Goal: Task Accomplishment & Management: Complete application form

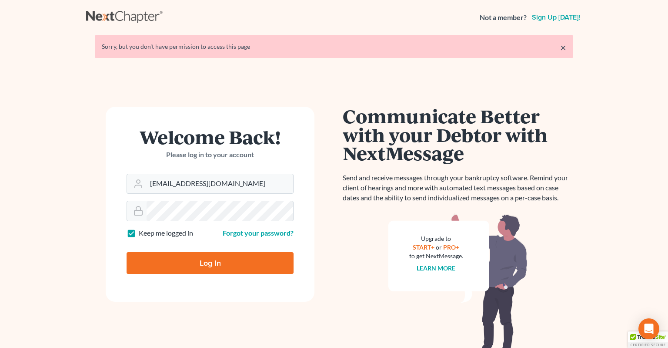
click at [207, 262] on input "Log In" at bounding box center [210, 263] width 167 height 22
type input "Thinking..."
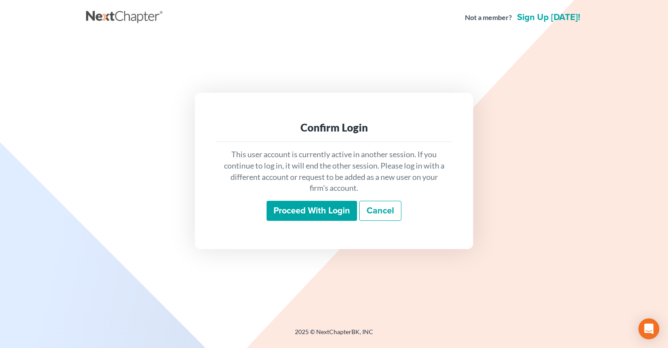
click at [319, 210] on input "Proceed with login" at bounding box center [312, 211] width 91 height 20
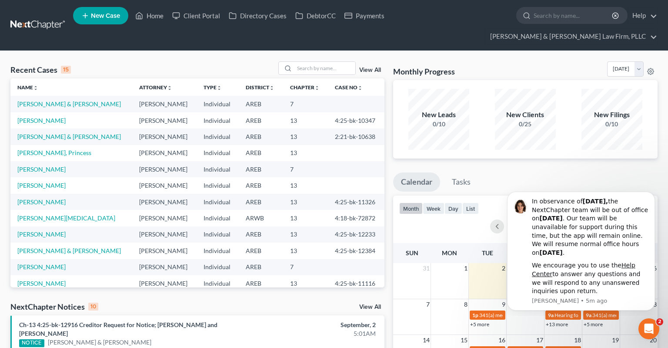
click at [371, 304] on link "View All" at bounding box center [370, 307] width 22 height 6
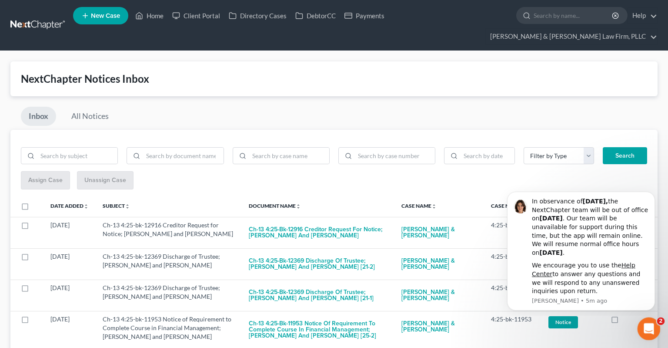
click at [648, 327] on icon "Open Intercom Messenger" at bounding box center [648, 327] width 14 height 14
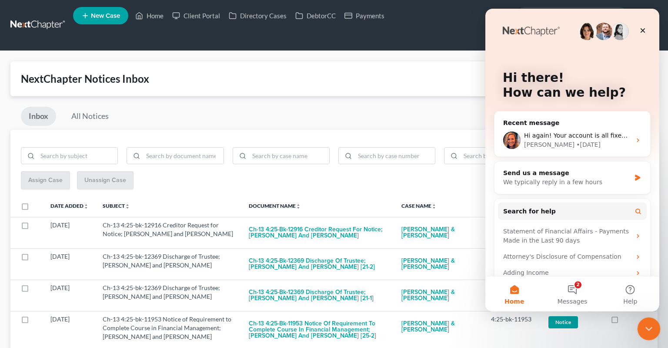
click at [642, 326] on div "Close Intercom Messenger" at bounding box center [648, 327] width 21 height 21
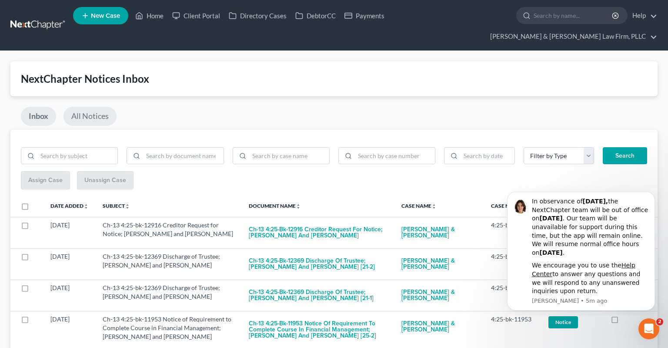
click at [101, 107] on link "All Notices" at bounding box center [90, 116] width 53 height 19
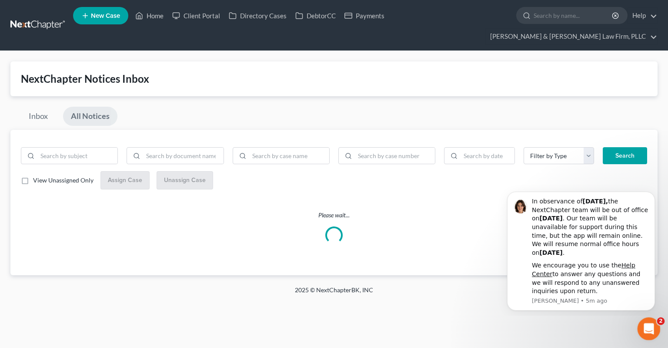
click at [652, 322] on div "Open Intercom Messenger" at bounding box center [648, 327] width 29 height 29
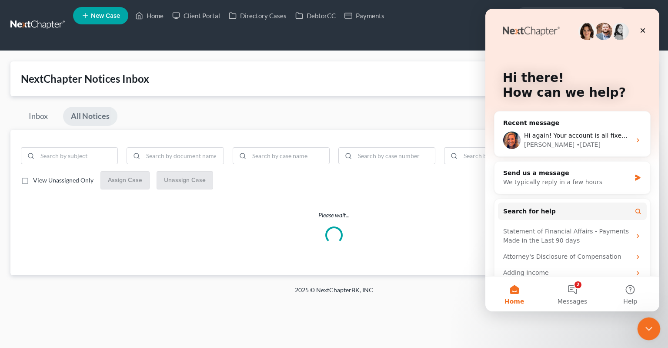
click at [652, 324] on icon "Close Intercom Messenger" at bounding box center [648, 327] width 10 height 10
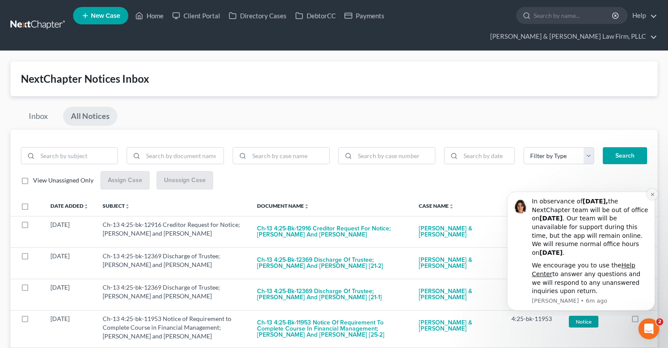
click at [652, 195] on icon "Dismiss notification" at bounding box center [653, 194] width 5 height 5
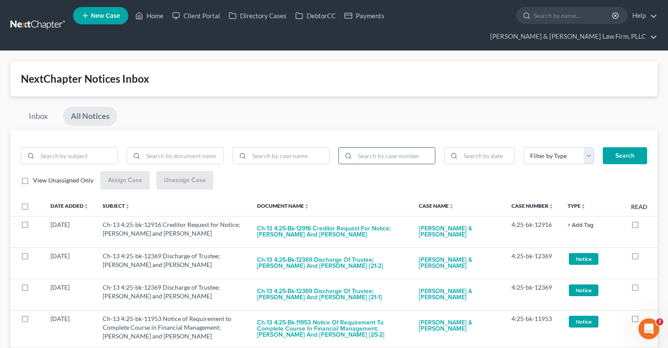
click at [380, 148] on input "search" at bounding box center [395, 156] width 80 height 17
paste input "4:25-bk-10324"
type input "4:25-bk-10324"
click at [621, 147] on button "Search" at bounding box center [625, 155] width 44 height 17
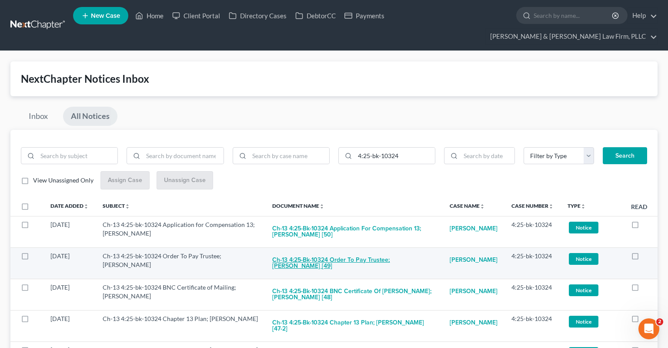
drag, startPoint x: 307, startPoint y: 245, endPoint x: 349, endPoint y: 255, distance: 42.8
click at [349, 255] on td "Ch-13 4:25-bk-10324 Order To Pay Trustee; [PERSON_NAME] [49]" at bounding box center [354, 262] width 178 height 31
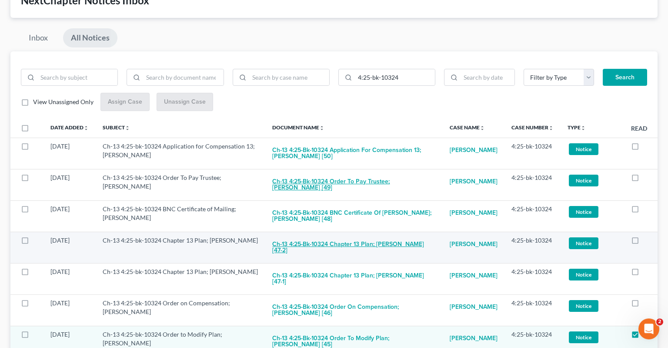
scroll to position [92, 0]
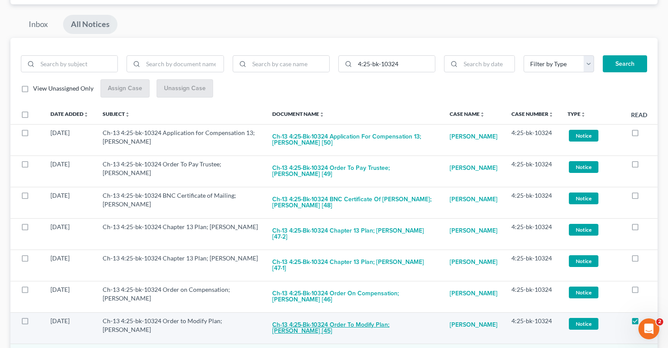
click at [341, 316] on button "Ch-13 4:25-bk-10324 Order to Modify Plan; [PERSON_NAME] [45]" at bounding box center [354, 328] width 164 height 24
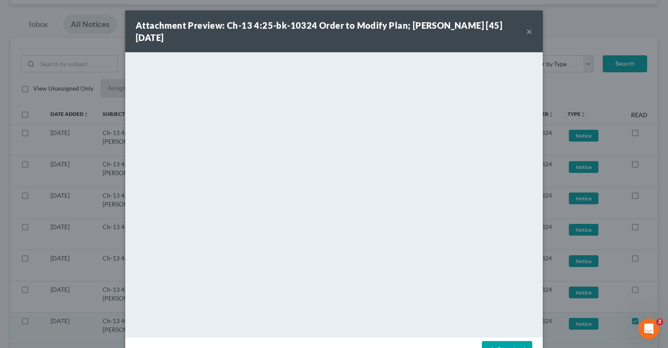
click at [409, 24] on strong "Attachment Preview: Ch-13 4:25-bk-10324 Order to Modify Plan; [PERSON_NAME] [45…" at bounding box center [319, 31] width 367 height 23
drag, startPoint x: 531, startPoint y: 26, endPoint x: 512, endPoint y: 38, distance: 22.2
click at [530, 27] on button "×" at bounding box center [530, 31] width 6 height 10
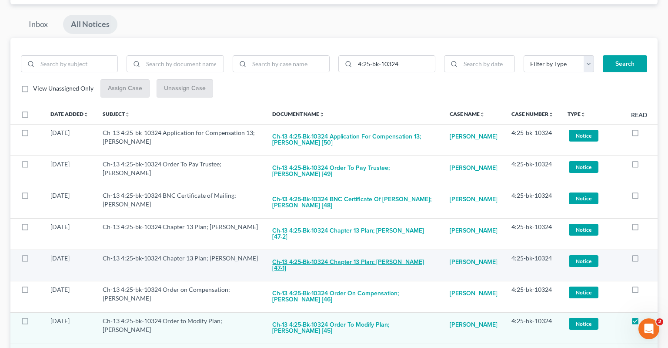
click at [306, 254] on button "Ch-13 4:25-bk-10324 Chapter 13 Plan; [PERSON_NAME] [47-1]" at bounding box center [354, 266] width 164 height 24
checkbox input "true"
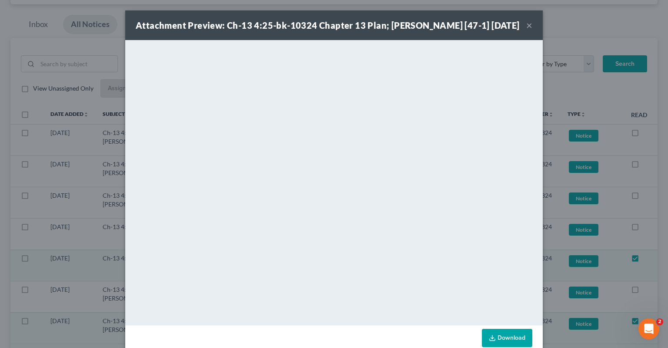
drag, startPoint x: 527, startPoint y: 26, endPoint x: 521, endPoint y: 31, distance: 8.0
click at [527, 27] on button "×" at bounding box center [530, 25] width 6 height 10
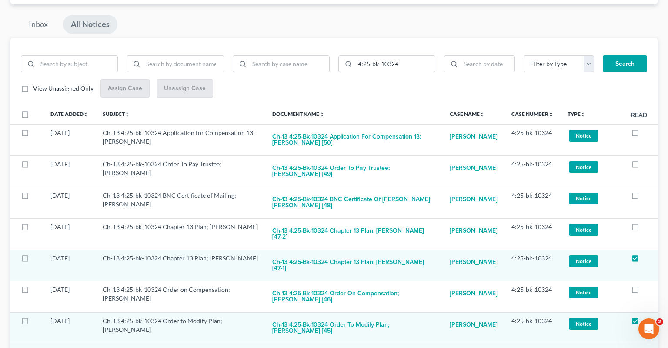
scroll to position [0, 0]
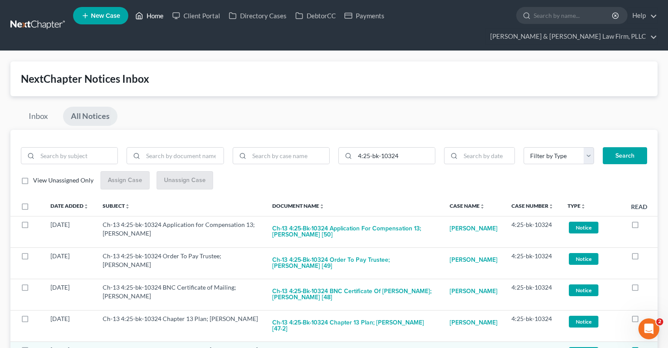
click at [141, 16] on icon at bounding box center [139, 15] width 8 height 10
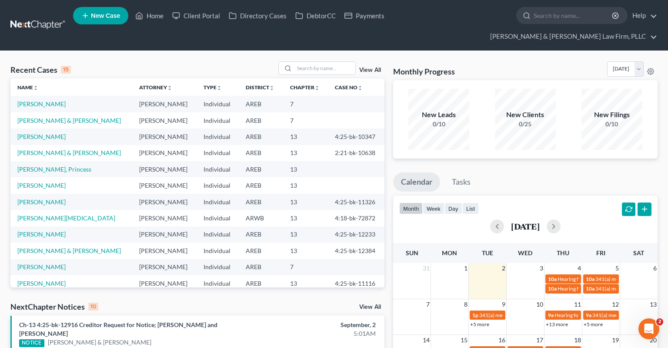
click at [372, 304] on link "View All" at bounding box center [370, 307] width 22 height 6
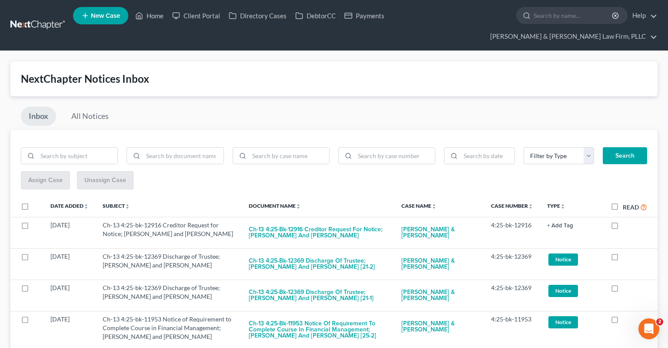
click at [408, 147] on div at bounding box center [387, 155] width 97 height 17
click at [412, 148] on input "search" at bounding box center [395, 156] width 80 height 17
paste input "2:25-bk-11194"
type input "2:25-bk-11194"
click at [90, 107] on link "All Notices" at bounding box center [90, 116] width 53 height 19
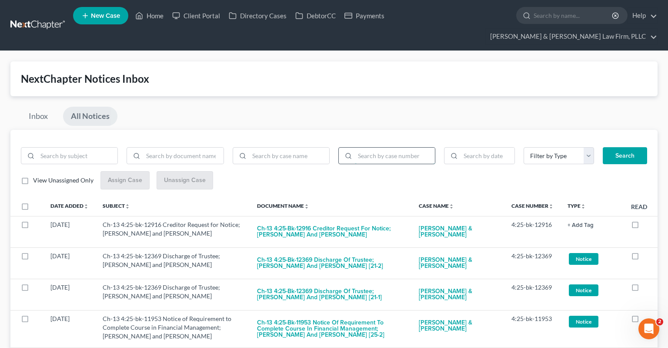
click at [400, 148] on input "search" at bounding box center [395, 156] width 80 height 17
paste input "2:25-bk-11194"
type input "2:25-bk-11194"
click at [610, 147] on button "Search" at bounding box center [625, 155] width 44 height 17
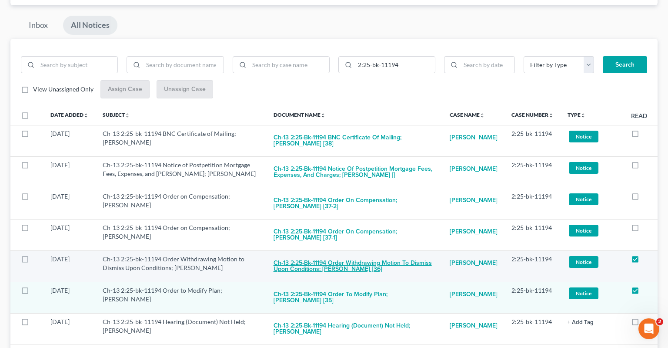
scroll to position [92, 0]
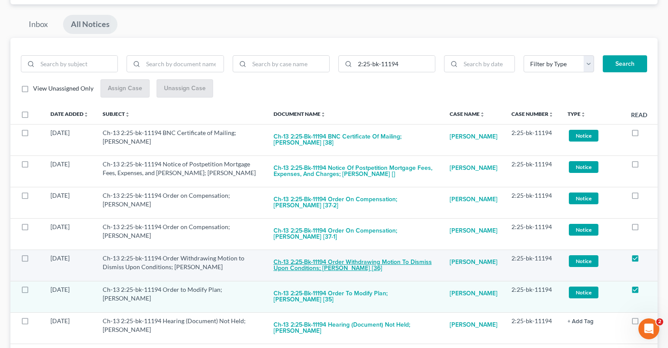
click at [340, 254] on button "Ch-13 2:25-bk-11194 Order Withdrawing Motion to Dismiss Upon Conditions; [PERSO…" at bounding box center [355, 266] width 162 height 24
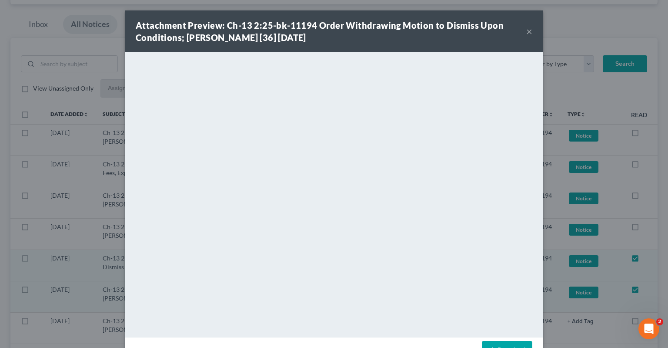
click at [528, 33] on button "×" at bounding box center [530, 31] width 6 height 10
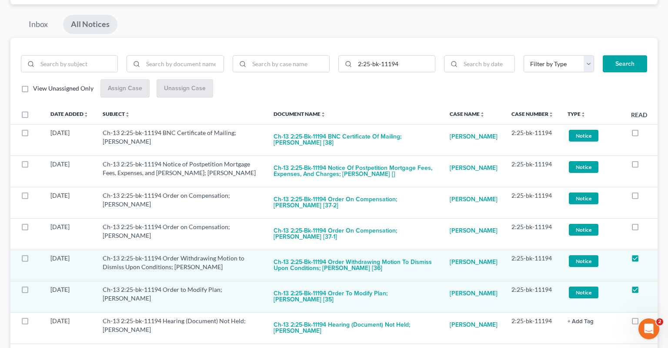
scroll to position [0, 0]
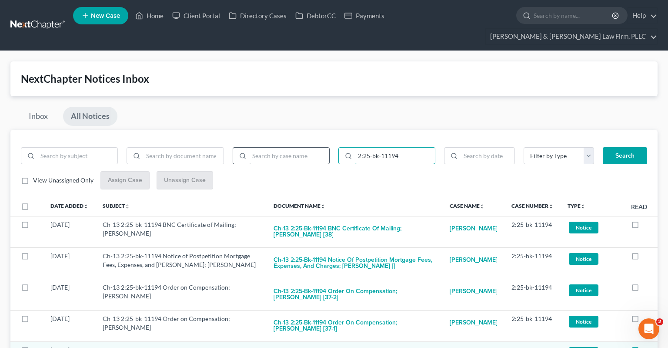
drag, startPoint x: 328, startPoint y: 145, endPoint x: 306, endPoint y: 147, distance: 21.8
click at [355, 148] on input "2:25-bk-11194" at bounding box center [395, 156] width 80 height 17
click at [268, 148] on input "search" at bounding box center [289, 156] width 80 height 17
type input "[PERSON_NAME]"
click at [603, 147] on button "Search" at bounding box center [625, 155] width 44 height 17
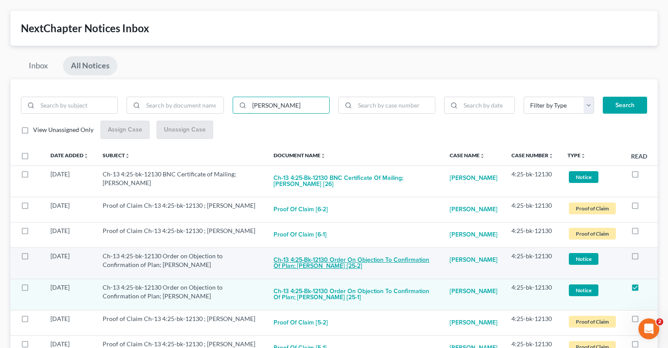
scroll to position [92, 0]
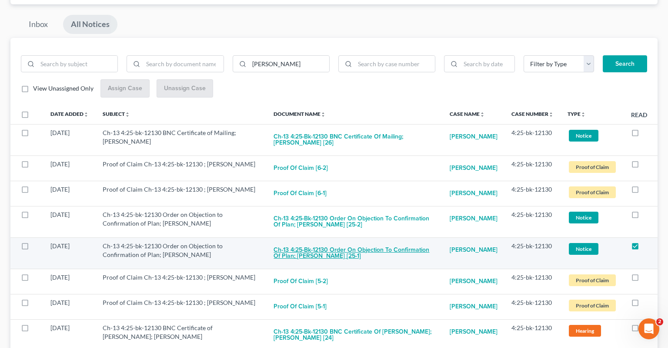
click at [349, 245] on button "Ch-13 4:25-bk-12130 Order on Objection to Confirmation of Plan; [PERSON_NAME] […" at bounding box center [355, 254] width 162 height 24
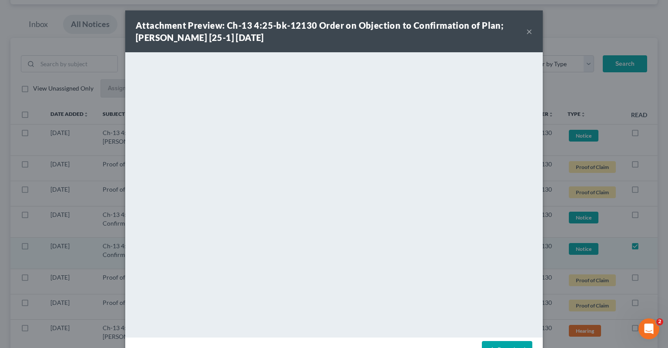
click at [399, 43] on div "Attachment Preview: Ch-13 4:25-bk-12130 Order on Objection to Confirmation of P…" at bounding box center [331, 31] width 391 height 24
click at [530, 34] on button "×" at bounding box center [530, 31] width 6 height 10
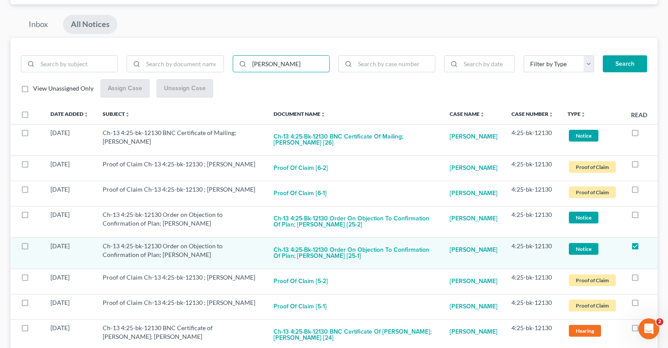
drag, startPoint x: 299, startPoint y: 54, endPoint x: 232, endPoint y: 56, distance: 67.1
click at [249, 56] on input "[PERSON_NAME]" at bounding box center [289, 64] width 80 height 17
click at [386, 56] on input "search" at bounding box center [395, 64] width 80 height 17
paste input "4:25-bk-11116"
type input "4:25-bk-11116"
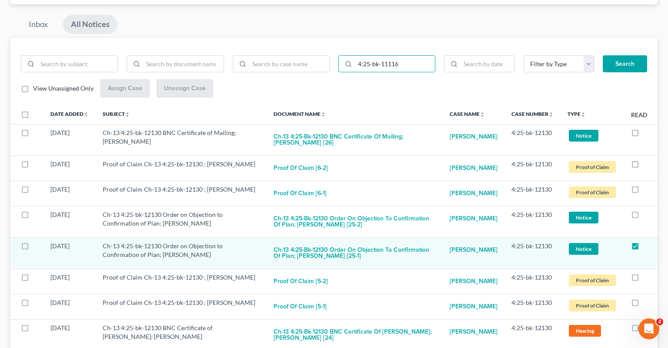
click at [634, 55] on button "Search" at bounding box center [625, 63] width 44 height 17
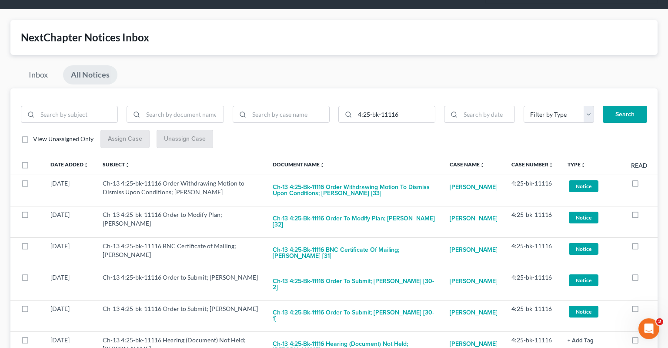
scroll to position [46, 0]
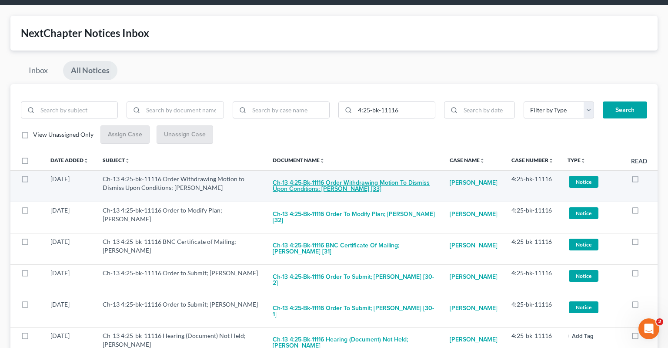
click at [330, 175] on button "Ch-13 4:25-bk-11116 Order Withdrawing Motion to Dismiss Upon Conditions; [PERSO…" at bounding box center [354, 187] width 163 height 24
checkbox input "true"
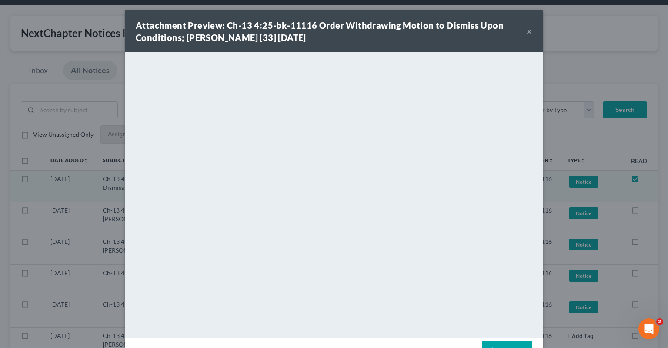
click at [534, 27] on div "Attachment Preview: Ch-13 4:25-bk-11116 Order Withdrawing Motion to Dismiss Upo…" at bounding box center [334, 31] width 418 height 42
click at [531, 33] on button "×" at bounding box center [530, 31] width 6 height 10
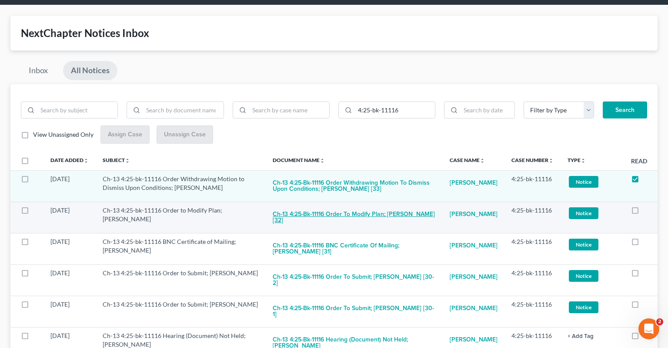
click at [376, 206] on button "Ch-13 4:25-bk-11116 Order to Modify Plan; [PERSON_NAME] [32]" at bounding box center [354, 218] width 163 height 24
checkbox input "true"
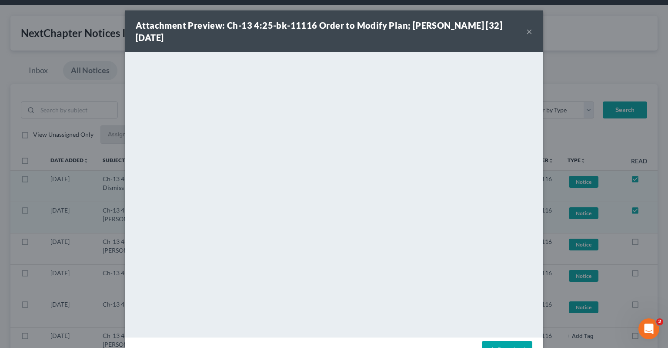
click at [527, 31] on div "Attachment Preview: Ch-13 4:25-bk-11116 Order to Modify Plan; [PERSON_NAME] [32…" at bounding box center [331, 31] width 391 height 24
click at [527, 31] on button "×" at bounding box center [530, 31] width 6 height 10
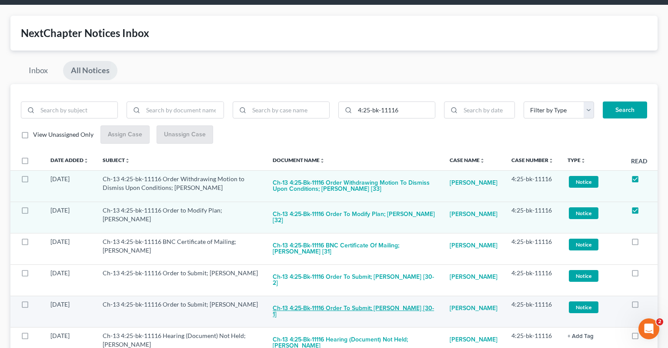
click at [326, 300] on button "Ch-13 4:25-bk-11116 Order to Submit; [PERSON_NAME] [30-1]" at bounding box center [354, 312] width 163 height 24
checkbox input "true"
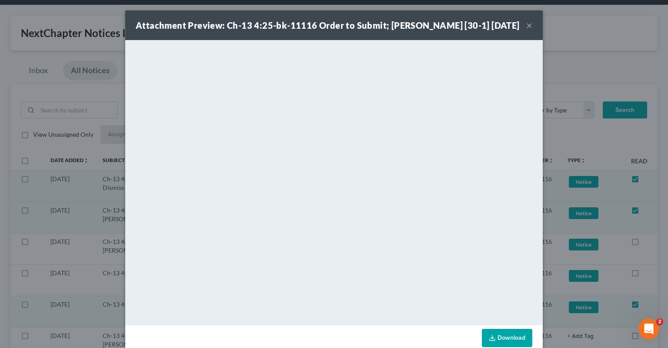
click at [529, 30] on button "×" at bounding box center [530, 25] width 6 height 10
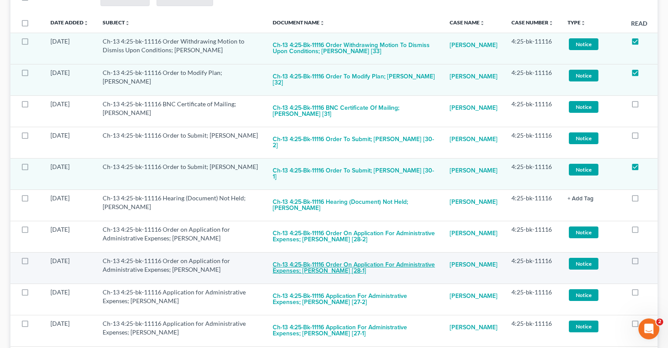
scroll to position [184, 0]
click at [335, 256] on button "Ch-13 4:25-bk-11116 Order on Application for Administrative Expenses; [PERSON_N…" at bounding box center [354, 268] width 163 height 24
checkbox input "true"
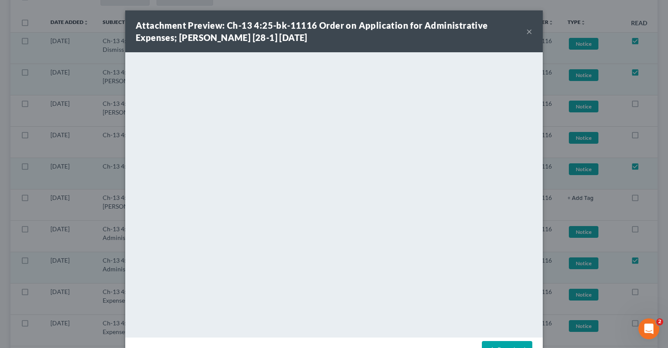
click at [533, 32] on div "Attachment Preview: Ch-13 4:25-bk-11116 Order on Application for Administrative…" at bounding box center [334, 31] width 418 height 42
click at [532, 34] on button "×" at bounding box center [530, 31] width 6 height 10
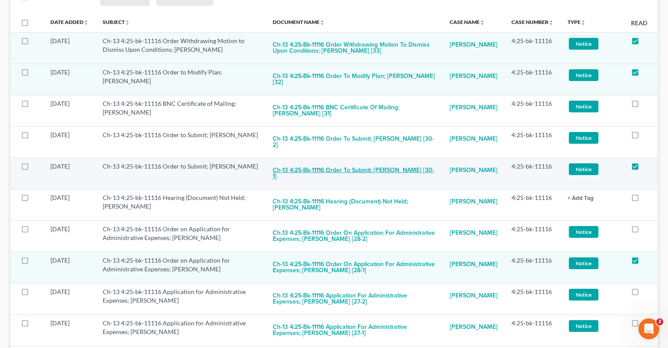
click at [371, 162] on button "Ch-13 4:25-bk-11116 Order to Submit; [PERSON_NAME] [30-1]" at bounding box center [354, 174] width 163 height 24
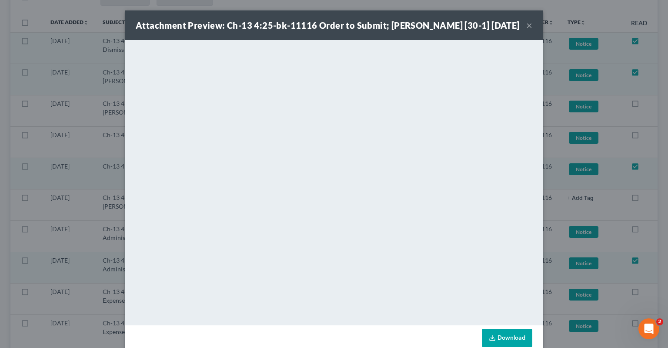
click at [527, 30] on button "×" at bounding box center [530, 25] width 6 height 10
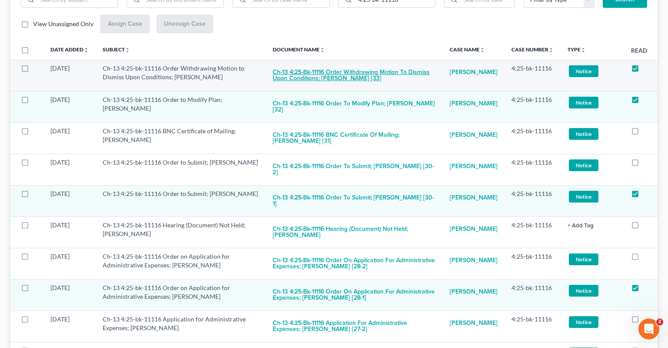
scroll to position [138, 0]
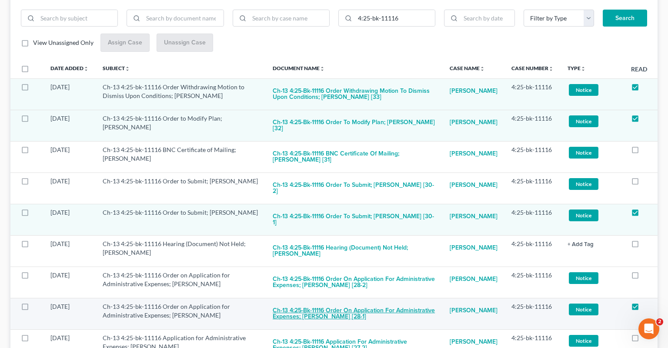
click at [324, 302] on button "Ch-13 4:25-bk-11116 Order on Application for Administrative Expenses; [PERSON_N…" at bounding box center [354, 314] width 163 height 24
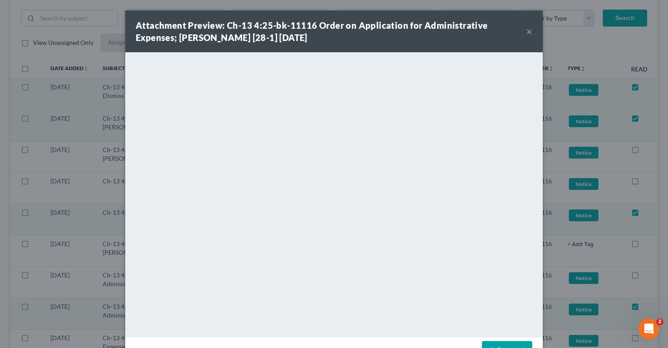
click at [528, 32] on button "×" at bounding box center [530, 31] width 6 height 10
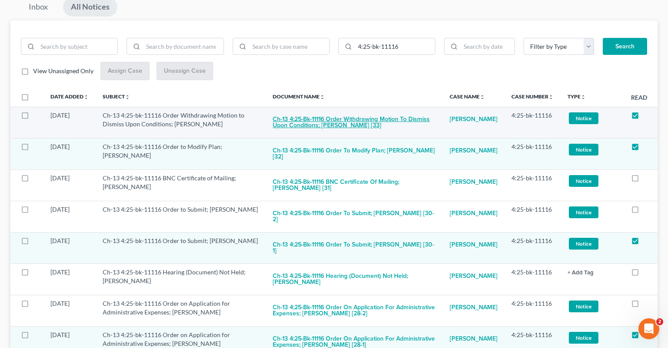
scroll to position [92, 0]
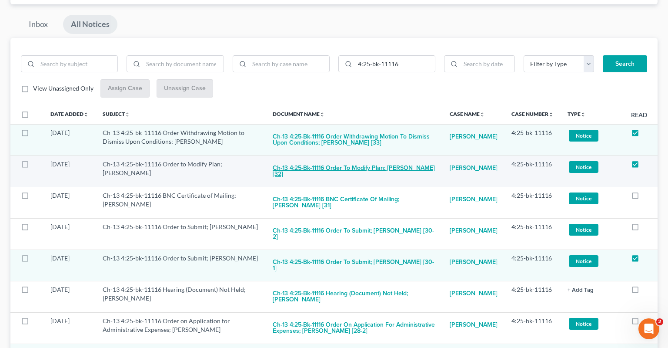
click at [309, 160] on button "Ch-13 4:25-bk-11116 Order to Modify Plan; [PERSON_NAME] [32]" at bounding box center [354, 172] width 163 height 24
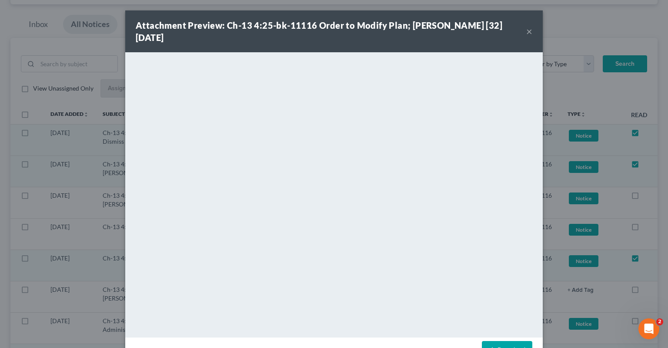
click at [530, 34] on button "×" at bounding box center [530, 31] width 6 height 10
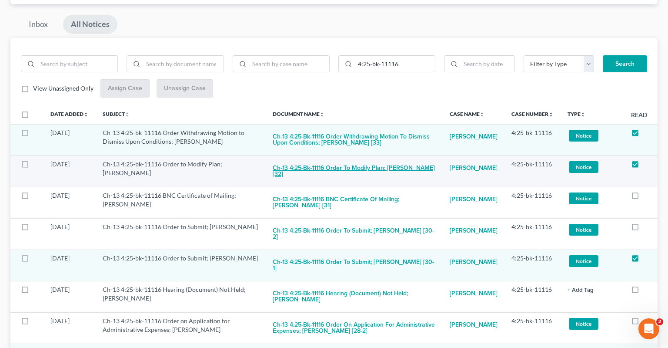
click at [343, 160] on button "Ch-13 4:25-bk-11116 Order to Modify Plan; [PERSON_NAME] [32]" at bounding box center [354, 172] width 163 height 24
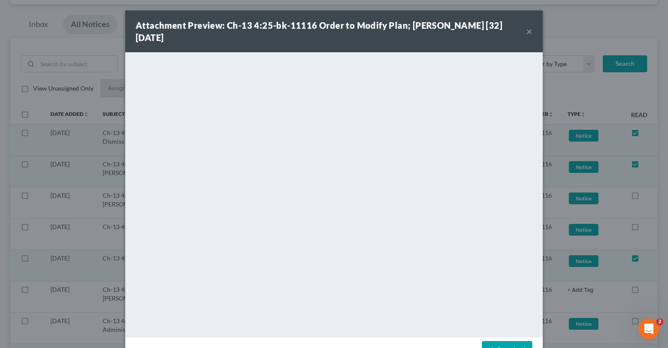
click at [527, 30] on div "Attachment Preview: Ch-13 4:25-bk-11116 Order to Modify Plan; [PERSON_NAME] [32…" at bounding box center [331, 31] width 391 height 24
click at [530, 32] on button "×" at bounding box center [530, 31] width 6 height 10
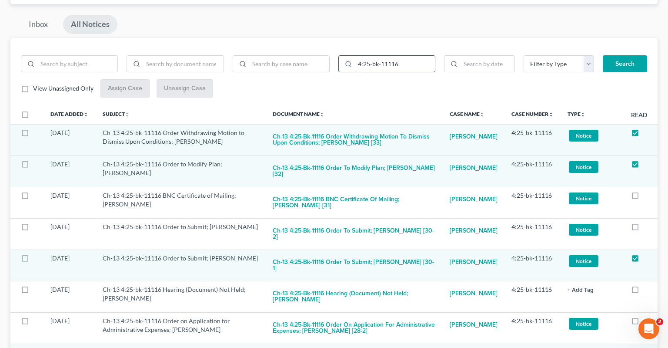
drag, startPoint x: 411, startPoint y: 50, endPoint x: 359, endPoint y: 54, distance: 52.0
click at [355, 56] on input "4:25-bk-11116" at bounding box center [395, 64] width 80 height 17
paste input "049"
type input "4:25-bk-10496"
click at [615, 55] on button "Search" at bounding box center [625, 63] width 44 height 17
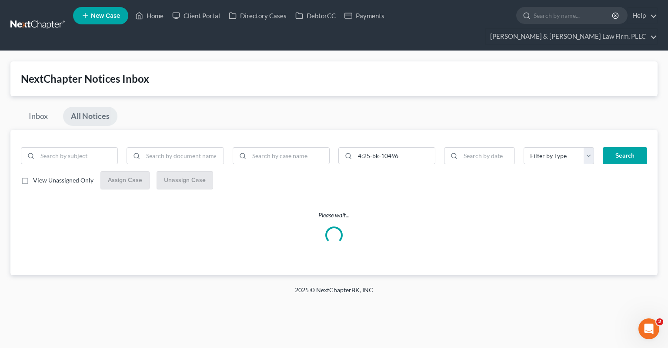
scroll to position [0, 0]
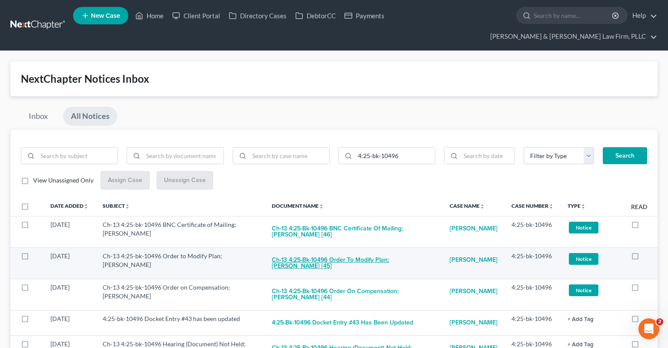
click at [372, 252] on button "Ch-13 4:25-bk-10496 Order to Modify Plan; [PERSON_NAME] [45]" at bounding box center [354, 264] width 164 height 24
checkbox input "true"
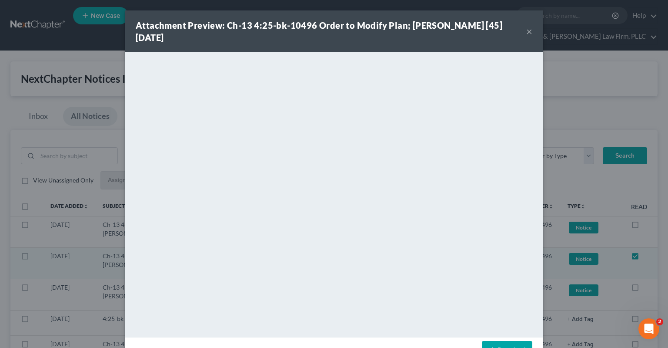
click at [526, 30] on div "Attachment Preview: Ch-13 4:25-bk-10496 Order to Modify Plan; [PERSON_NAME] [45…" at bounding box center [331, 31] width 391 height 24
click at [530, 34] on button "×" at bounding box center [530, 31] width 6 height 10
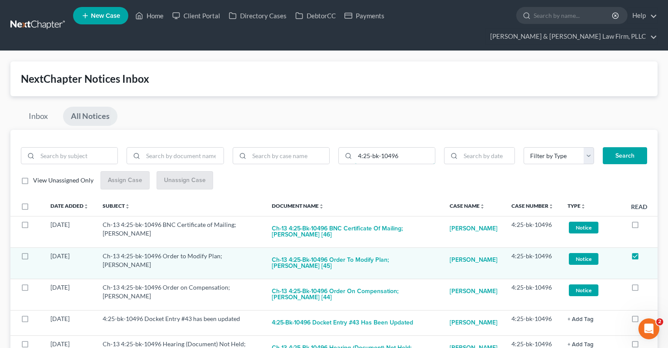
drag, startPoint x: 351, startPoint y: 142, endPoint x: 334, endPoint y: 141, distance: 16.6
click at [355, 148] on input "4:25-bk-10496" at bounding box center [395, 156] width 80 height 17
paste input "1523"
type input "4:25-bk-11523"
click at [607, 147] on button "Search" at bounding box center [625, 155] width 44 height 17
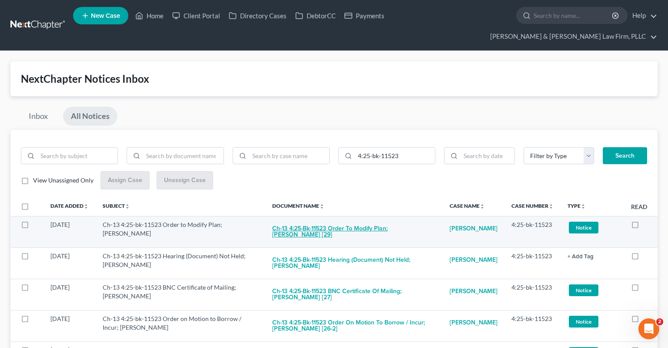
click at [322, 220] on button "Ch-13 4:25-bk-11523 Order to Modify Plan; [PERSON_NAME] [29]" at bounding box center [354, 232] width 164 height 24
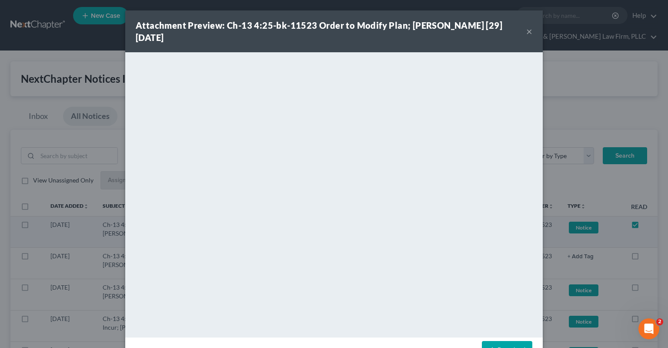
checkbox input "true"
click at [532, 30] on button "×" at bounding box center [530, 31] width 6 height 10
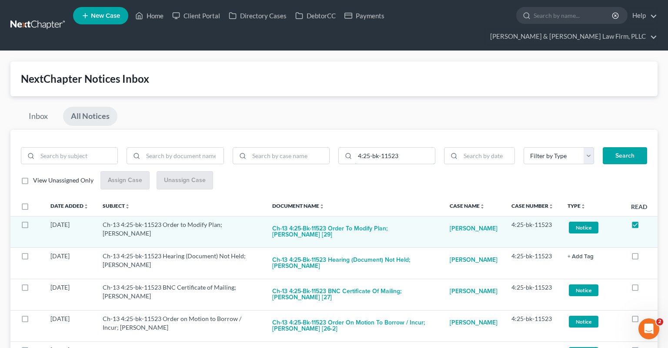
drag, startPoint x: 402, startPoint y: 143, endPoint x: 311, endPoint y: 127, distance: 92.4
click at [355, 148] on input "4:25-bk-11523" at bounding box center [395, 156] width 80 height 17
paste input "95"
type input "4:25-bk-11953"
click at [621, 147] on button "Search" at bounding box center [625, 155] width 44 height 17
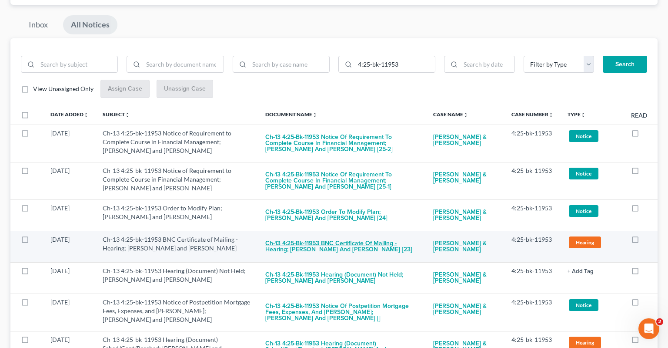
scroll to position [92, 0]
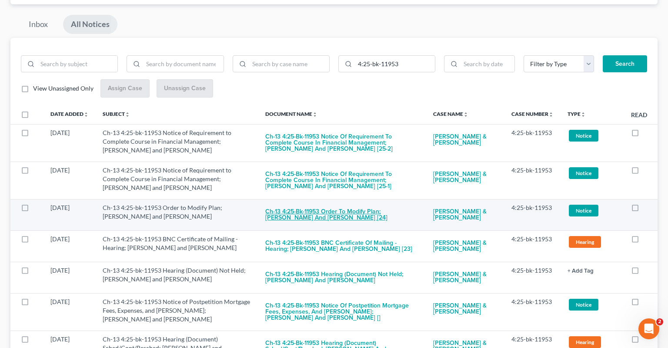
click at [339, 203] on button "Ch-13 4:25-bk-11953 Order to Modify Plan; [PERSON_NAME] and [PERSON_NAME] [24]" at bounding box center [342, 215] width 154 height 24
checkbox input "true"
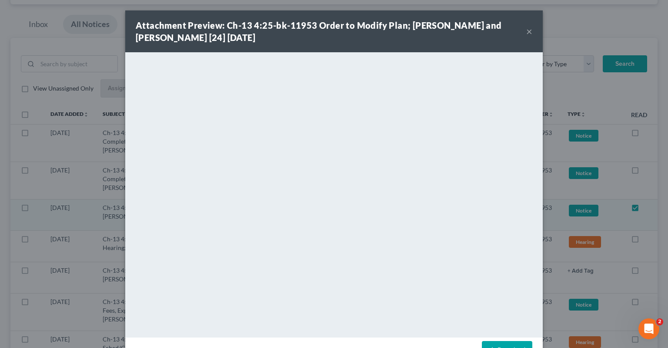
click at [530, 32] on button "×" at bounding box center [530, 31] width 6 height 10
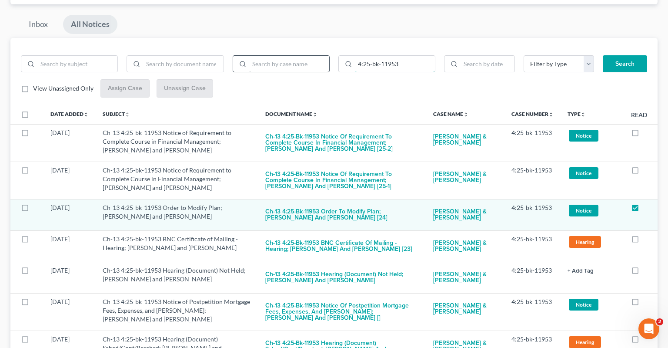
drag, startPoint x: 373, startPoint y: 51, endPoint x: 282, endPoint y: 55, distance: 91.5
click at [355, 57] on input "4:25-bk-11953" at bounding box center [395, 64] width 80 height 17
paste input "3-bk-13802"
type input "4:23-bk-13802"
click at [612, 55] on button "Search" at bounding box center [625, 63] width 44 height 17
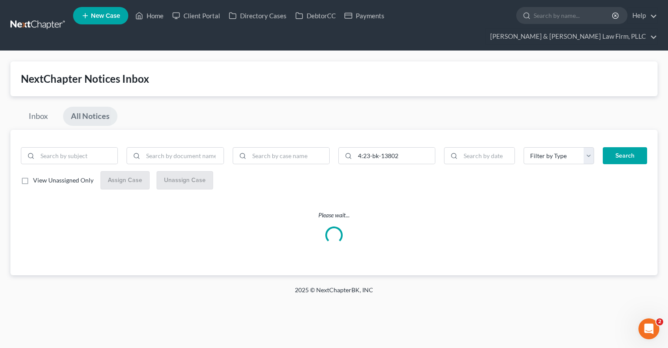
scroll to position [0, 0]
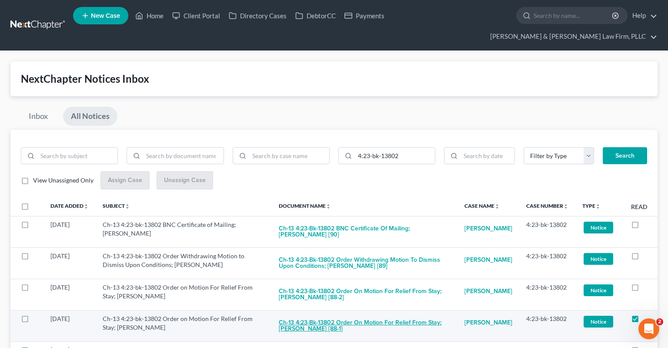
click at [386, 314] on button "Ch-13 4:23-bk-13802 Order on Motion For Relief From Stay; [PERSON_NAME] [88-1]" at bounding box center [365, 326] width 172 height 24
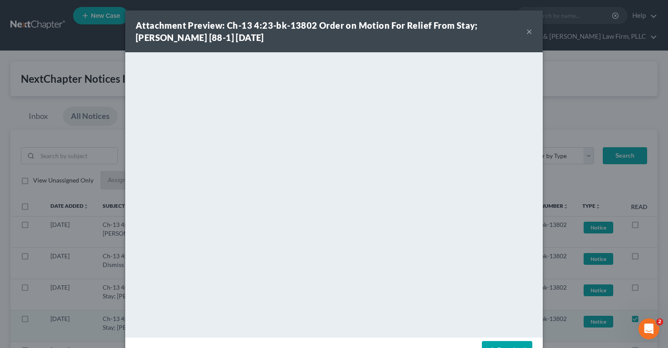
click at [530, 31] on button "×" at bounding box center [530, 31] width 6 height 10
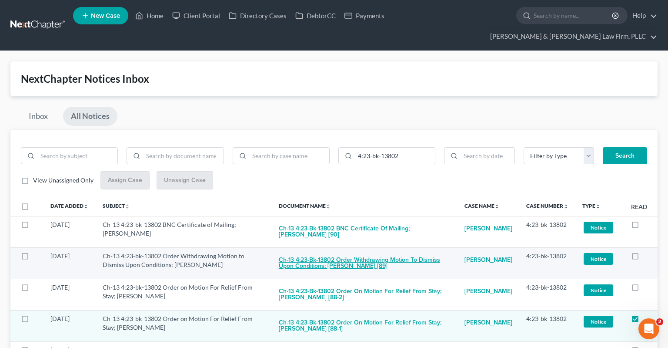
click at [359, 252] on button "Ch-13 4:23-bk-13802 Order Withdrawing Motion to Dismiss Upon Conditions; [PERSO…" at bounding box center [365, 264] width 172 height 24
checkbox input "true"
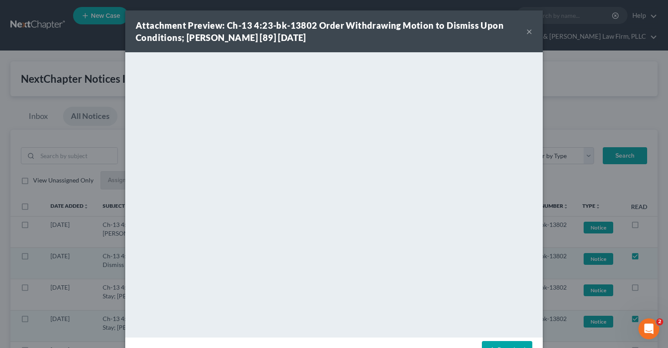
click at [529, 32] on button "×" at bounding box center [530, 31] width 6 height 10
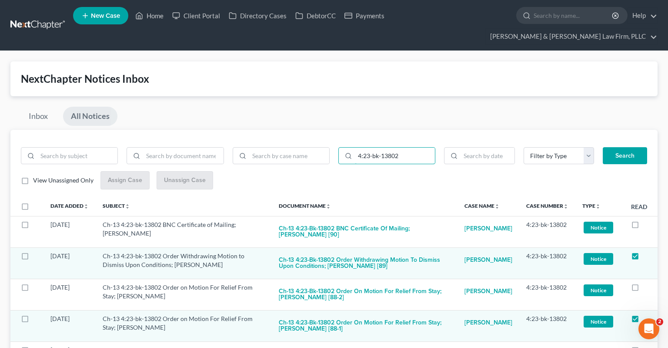
drag, startPoint x: 396, startPoint y: 145, endPoint x: 319, endPoint y: 131, distance: 77.9
click at [355, 148] on input "4:23-bk-13802" at bounding box center [395, 156] width 80 height 17
paste input "5-bk-11116"
type input "4:25-bk-11116"
click at [618, 147] on button "Search" at bounding box center [625, 155] width 44 height 17
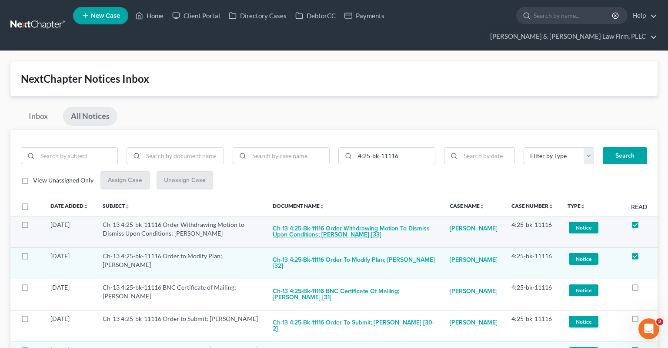
click at [349, 220] on button "Ch-13 4:25-bk-11116 Order Withdrawing Motion to Dismiss Upon Conditions; [PERSO…" at bounding box center [354, 232] width 163 height 24
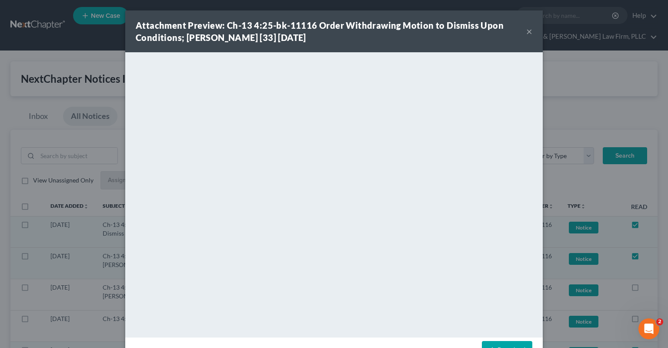
click at [528, 32] on button "×" at bounding box center [530, 31] width 6 height 10
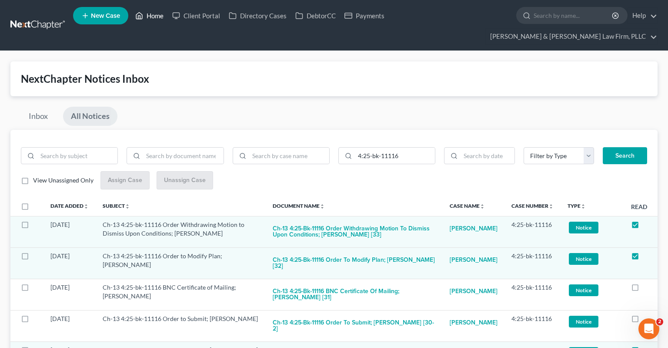
click at [160, 24] on link "Home" at bounding box center [149, 16] width 37 height 16
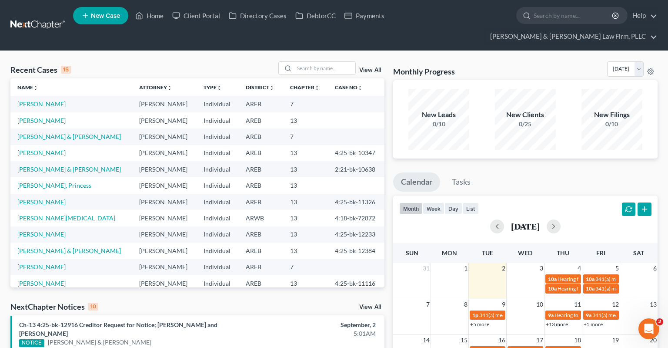
click at [103, 21] on link "New Case" at bounding box center [100, 15] width 55 height 17
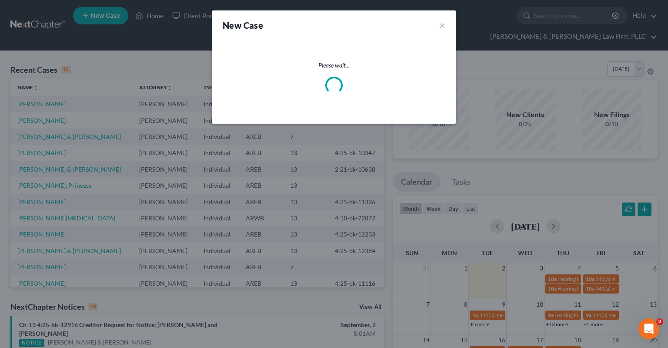
select select "5"
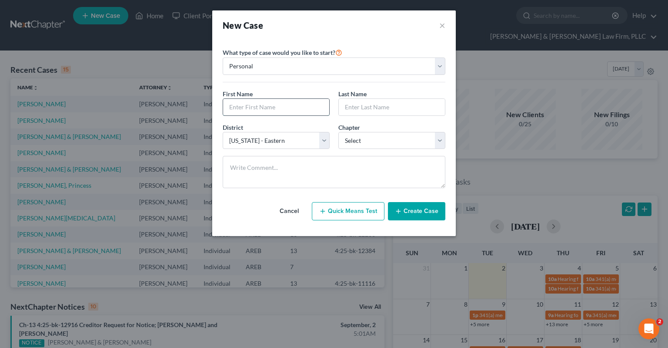
click at [269, 110] on input "text" at bounding box center [276, 107] width 106 height 17
type input "[PERSON_NAME]"
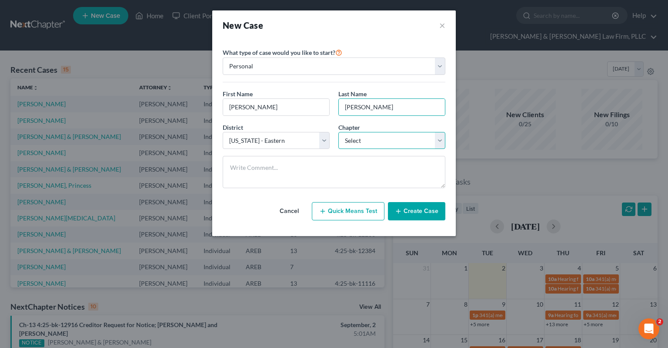
click at [339, 132] on select "Select 7 11 12 13" at bounding box center [392, 140] width 107 height 17
select select "0"
click option "7" at bounding box center [0, 0] width 0 height 0
drag, startPoint x: 423, startPoint y: 210, endPoint x: 423, endPoint y: 205, distance: 5.2
click at [423, 207] on button "Create Case" at bounding box center [416, 211] width 57 height 18
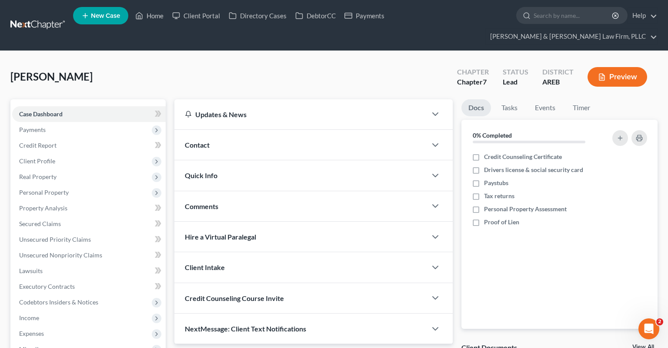
click at [202, 141] on span "Contact" at bounding box center [197, 145] width 25 height 8
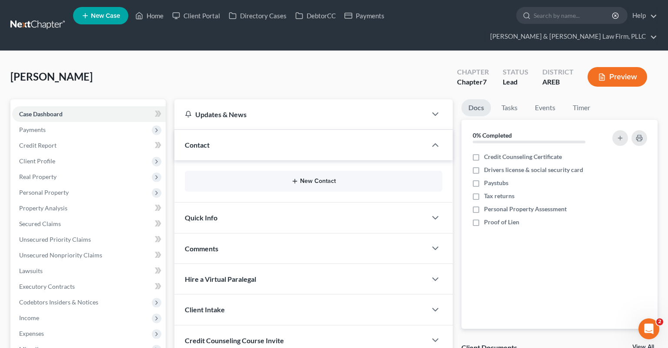
click at [328, 178] on button "New Contact" at bounding box center [314, 181] width 244 height 7
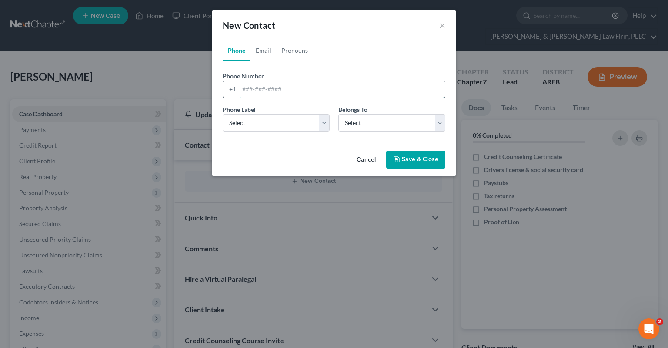
click at [287, 95] on input "tel" at bounding box center [342, 89] width 206 height 17
paste input "[PHONE_NUMBER]"
type input "[PHONE_NUMBER]"
click at [223, 114] on select "Select Mobile Home Work Other" at bounding box center [276, 122] width 107 height 17
select select "0"
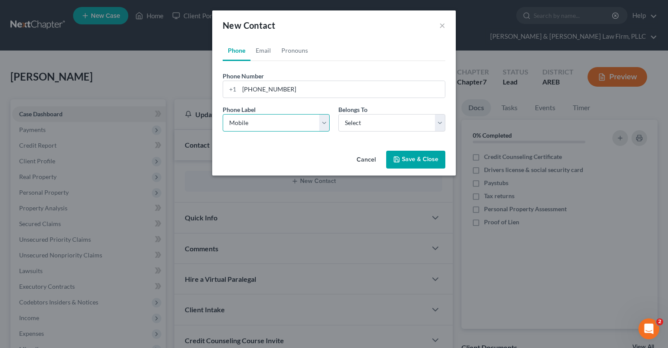
click option "Mobile" at bounding box center [0, 0] width 0 height 0
click at [339, 114] on select "Select Client Other" at bounding box center [392, 122] width 107 height 17
select select "0"
click option "Client" at bounding box center [0, 0] width 0 height 0
select select "0"
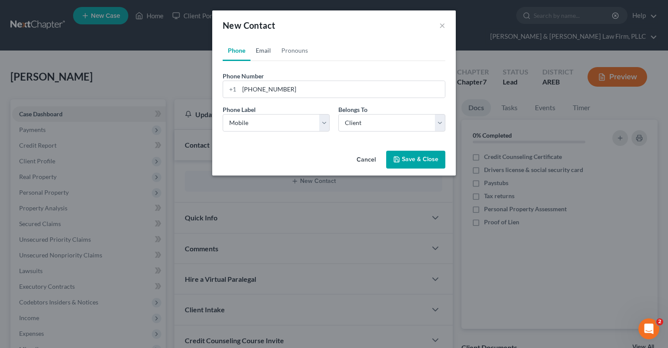
click at [265, 51] on link "Email" at bounding box center [264, 50] width 26 height 21
click at [278, 85] on input "email" at bounding box center [342, 89] width 206 height 17
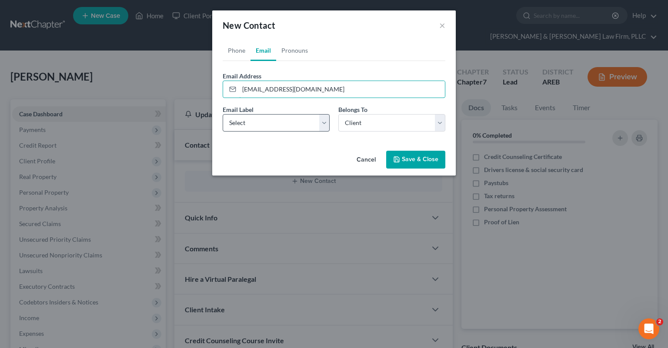
type input "[EMAIL_ADDRESS][DOMAIN_NAME]"
click at [223, 114] on select "Select Home Work Other" at bounding box center [276, 122] width 107 height 17
select select "0"
click option "Home" at bounding box center [0, 0] width 0 height 0
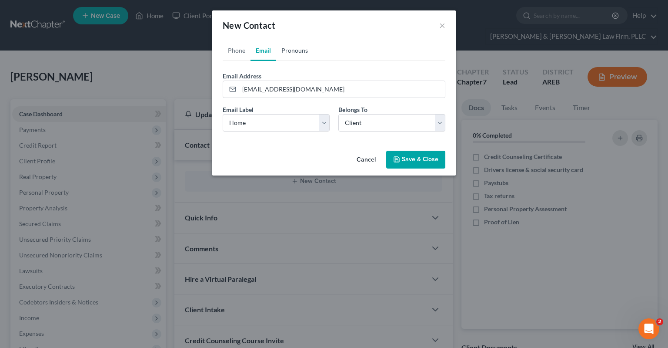
click at [297, 48] on link "Pronouns" at bounding box center [294, 50] width 37 height 21
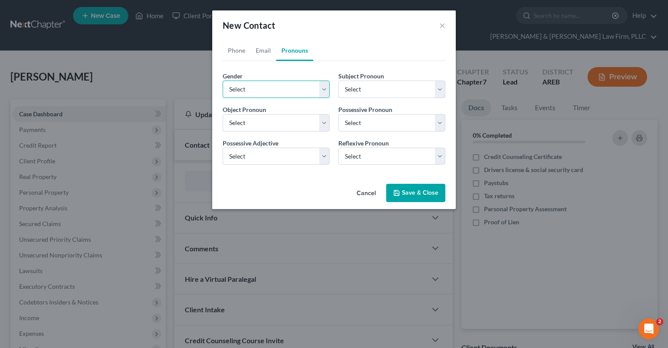
click at [223, 81] on select "Select [DEMOGRAPHIC_DATA] [DEMOGRAPHIC_DATA] [DEMOGRAPHIC_DATA] More Than One P…" at bounding box center [276, 89] width 107 height 17
select select "1"
click option "[DEMOGRAPHIC_DATA]" at bounding box center [0, 0] width 0 height 0
select select "1"
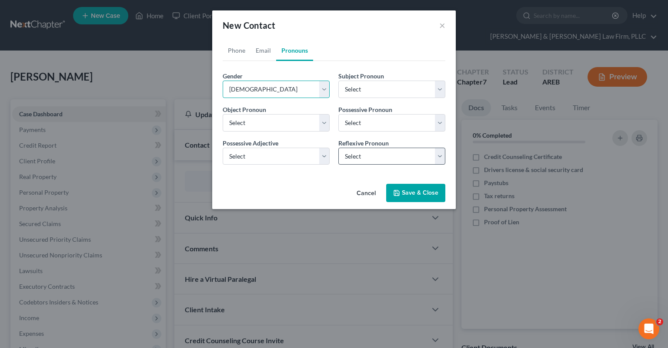
select select "1"
click at [400, 191] on icon "button" at bounding box center [396, 192] width 7 height 7
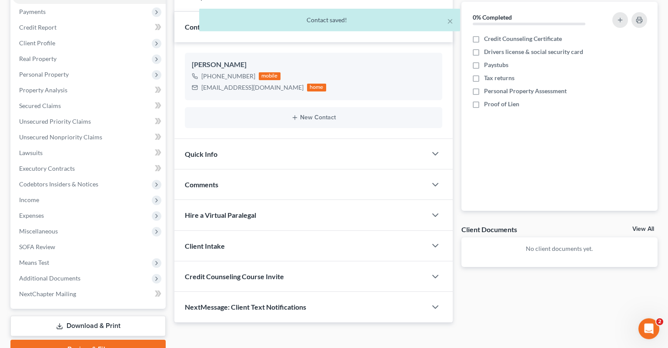
scroll to position [138, 0]
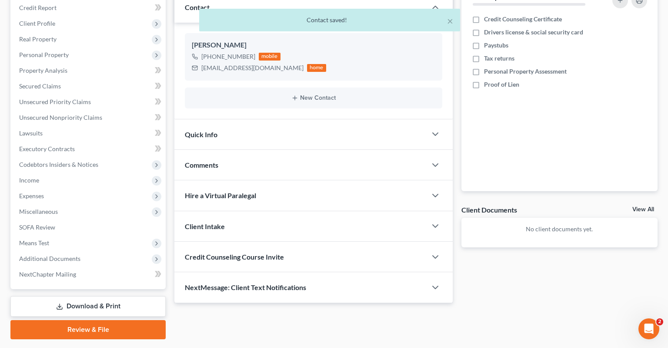
click at [262, 124] on div "Quick Info" at bounding box center [301, 134] width 252 height 30
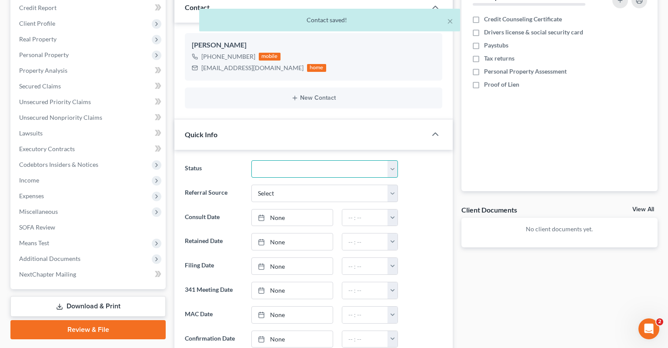
click at [252, 160] on select "Awaiting 341 Chapter 7 - Attended Meeting Confirmed Discharged Dismissed New Co…" at bounding box center [325, 168] width 147 height 17
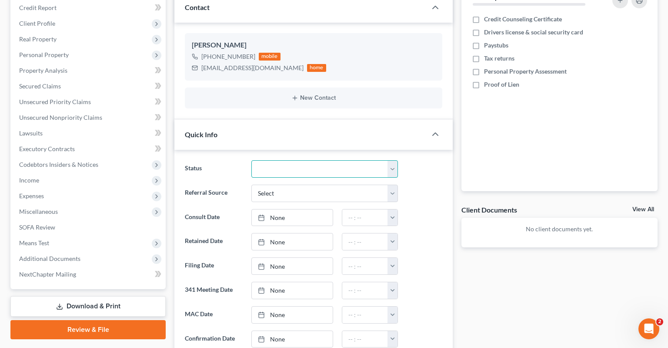
select select "5"
click option "New Consult" at bounding box center [0, 0] width 0 height 0
click at [252, 185] on select "Select Word Of Mouth Previous Clients Direct Mail Website Google Search Modern …" at bounding box center [325, 193] width 147 height 17
click option "Direct Mail" at bounding box center [0, 0] width 0 height 0
click at [252, 185] on select "Select Word Of Mouth Previous Clients Direct Mail Website Google Search Modern …" at bounding box center [325, 193] width 147 height 17
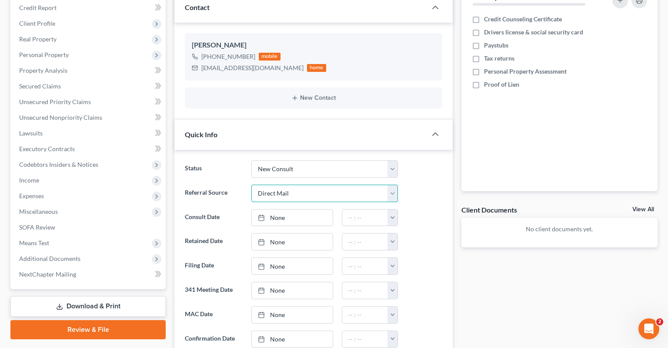
select select "6"
click option "Other (specify)" at bounding box center [0, 0] width 0 height 0
click at [284, 209] on input "text" at bounding box center [325, 217] width 146 height 17
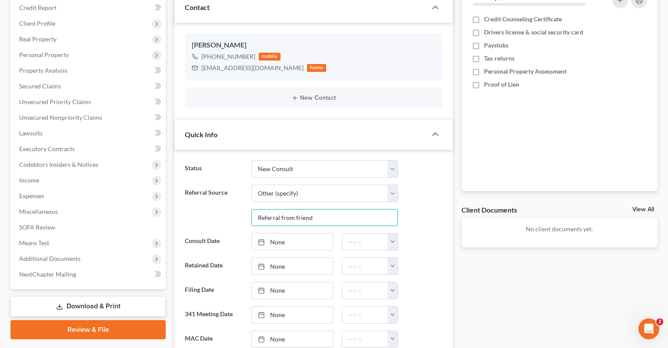
type input "Referral from friend"
click at [421, 233] on div at bounding box center [425, 241] width 44 height 17
click at [294, 233] on link "None" at bounding box center [292, 241] width 81 height 17
type input "[DATE]"
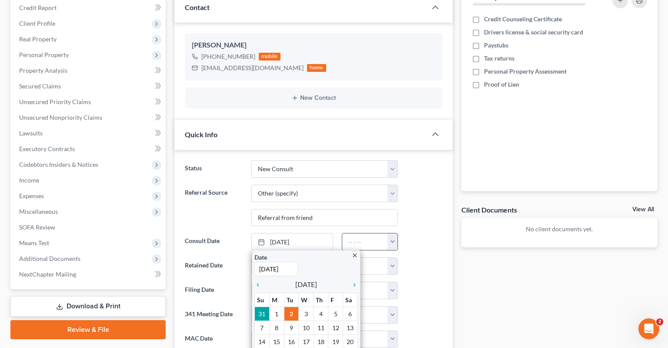
click at [371, 233] on input "text" at bounding box center [366, 241] width 46 height 17
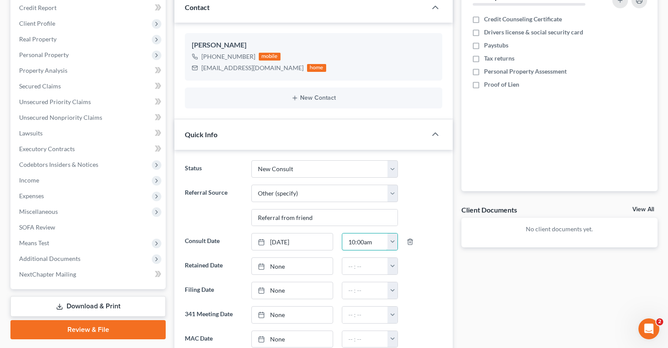
type input "10:00am"
click at [443, 233] on div at bounding box center [425, 241] width 44 height 17
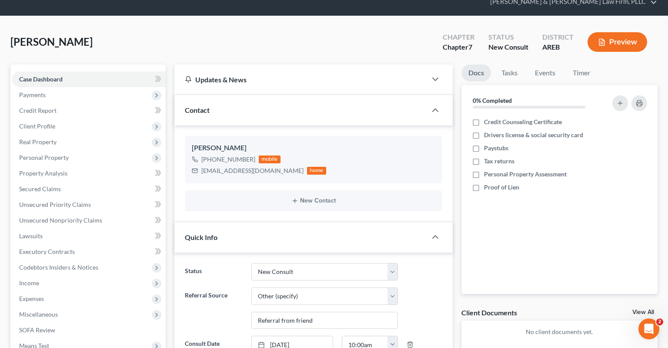
scroll to position [0, 0]
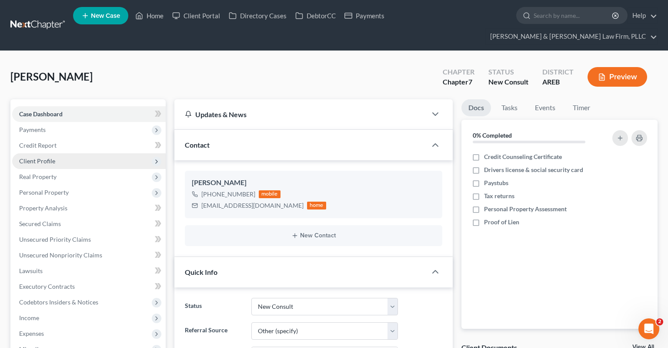
click at [63, 153] on span "Client Profile" at bounding box center [89, 161] width 154 height 16
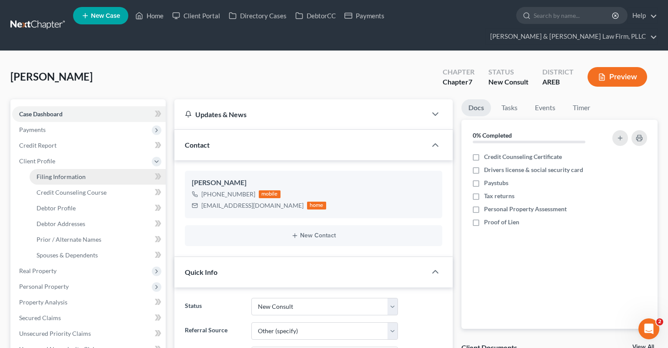
click at [84, 169] on link "Filing Information" at bounding box center [98, 177] width 136 height 16
select select "1"
select select "0"
select select "5"
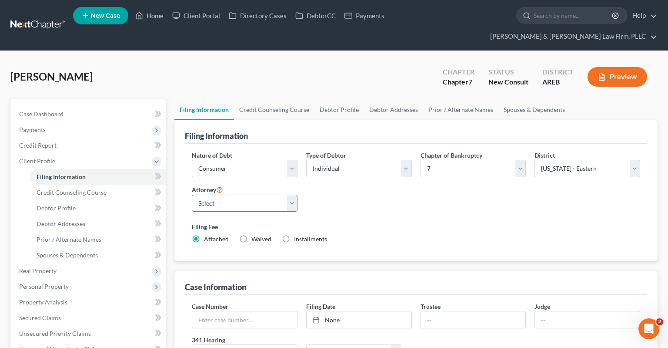
click at [192, 195] on select "Select [PERSON_NAME] - AREB [PERSON_NAME] - ARWB [PERSON_NAME] - AREB [PERSON_N…" at bounding box center [245, 203] width 106 height 17
select select "2"
click option "[PERSON_NAME] - AREB" at bounding box center [0, 0] width 0 height 0
drag, startPoint x: 410, startPoint y: 215, endPoint x: 408, endPoint y: 201, distance: 14.1
click at [410, 222] on div "Filing Fee Attached Waived Waived Installments Installments" at bounding box center [416, 232] width 449 height 21
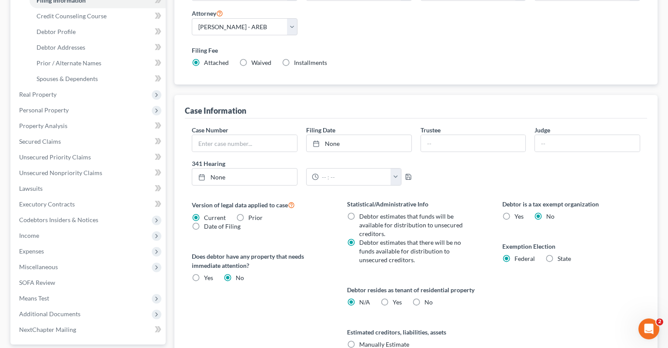
scroll to position [230, 0]
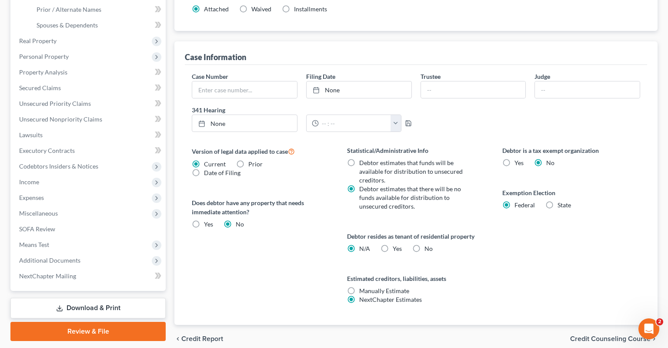
click at [425, 244] on label "No" at bounding box center [429, 248] width 8 height 9
click at [428, 244] on input "No" at bounding box center [431, 247] width 6 height 6
radio input "true"
radio input "false"
click at [393, 244] on label "Yes Yes" at bounding box center [397, 248] width 9 height 9
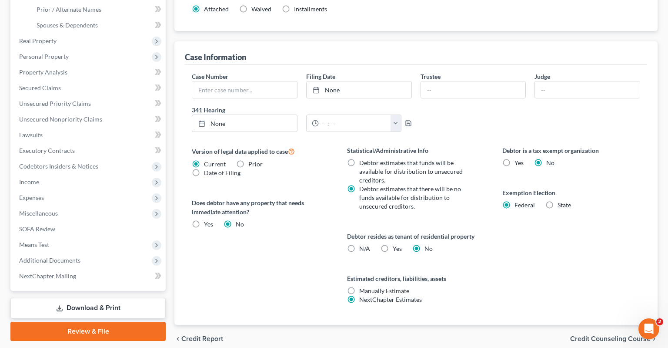
click at [396, 244] on input "Yes Yes" at bounding box center [399, 247] width 6 height 6
radio input "true"
radio input "false"
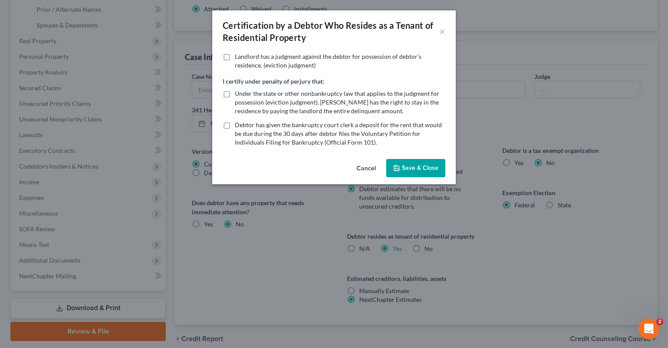
click at [469, 220] on div "Certification by a Debtor Who Resides as a Tenant of Residential Property × Lan…" at bounding box center [334, 174] width 668 height 348
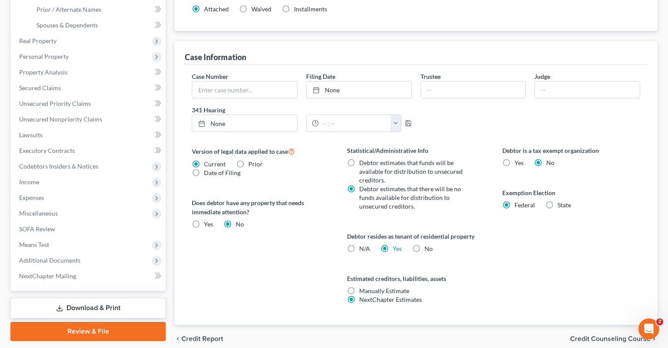
scroll to position [0, 0]
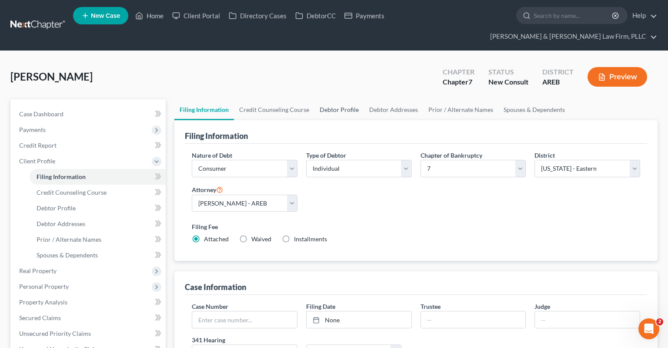
click at [330, 99] on link "Debtor Profile" at bounding box center [340, 109] width 50 height 21
select select "0"
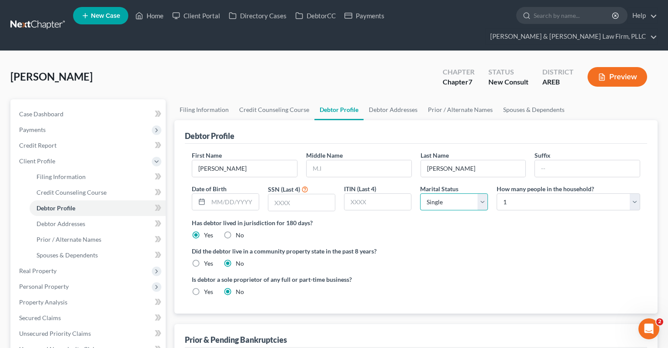
click at [420, 193] on select "Select Single Married Separated Divorced Widowed" at bounding box center [453, 201] width 67 height 17
click option "Single" at bounding box center [0, 0] width 0 height 0
click at [497, 193] on select "Select 1 2 3 4 5 6 7 8 9 10 11 12 13 14 15 16 17 18 19 20" at bounding box center [569, 201] width 144 height 17
select select "2"
click option "3" at bounding box center [0, 0] width 0 height 0
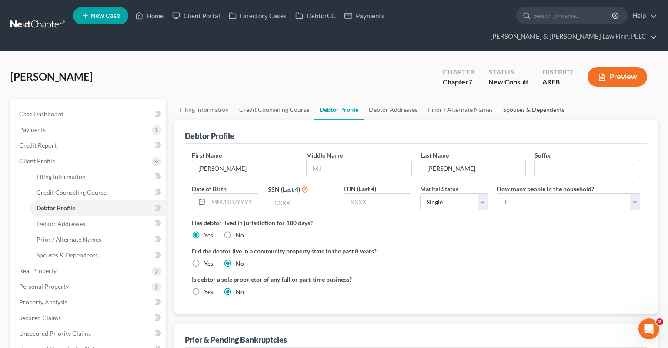
click at [522, 99] on link "Spouses & Dependents" at bounding box center [534, 109] width 72 height 21
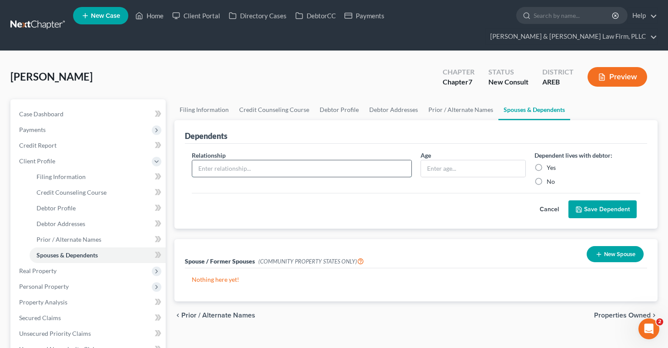
click at [286, 160] on input "text" at bounding box center [301, 168] width 219 height 17
type input "Daughter"
type input "10 yrs"
click at [577, 206] on icon "submit" at bounding box center [579, 209] width 7 height 7
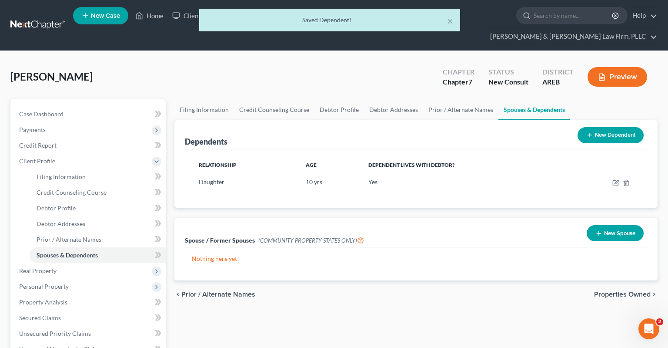
click at [589, 131] on icon at bounding box center [590, 134] width 7 height 7
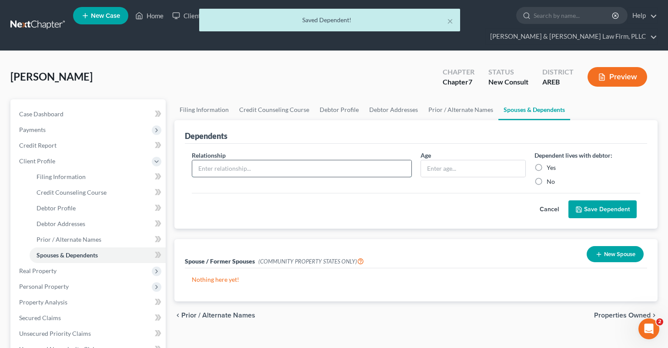
click at [292, 160] on input "text" at bounding box center [301, 168] width 219 height 17
type input "Son"
type input "5 yrs"
click at [584, 200] on button "Save Dependent" at bounding box center [603, 209] width 68 height 18
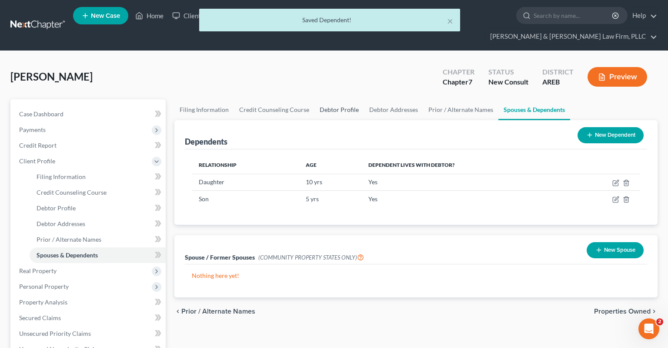
drag, startPoint x: 342, startPoint y: 93, endPoint x: 336, endPoint y: 92, distance: 5.7
click at [342, 99] on link "Debtor Profile" at bounding box center [340, 109] width 50 height 21
select select "0"
select select "2"
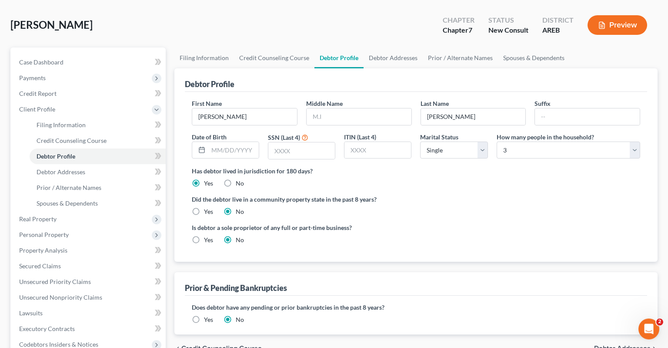
scroll to position [92, 0]
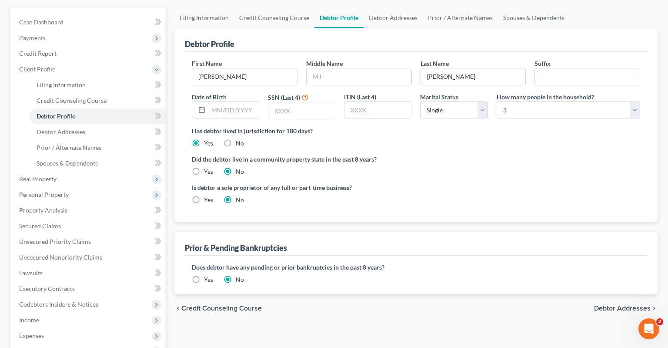
click at [204, 275] on label "Yes" at bounding box center [208, 279] width 9 height 9
click at [208, 275] on input "Yes" at bounding box center [211, 278] width 6 height 6
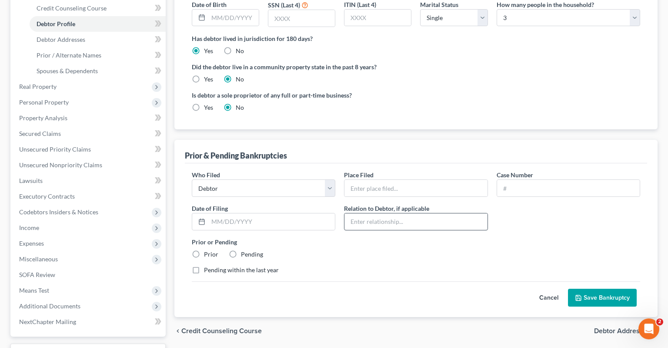
scroll to position [230, 0]
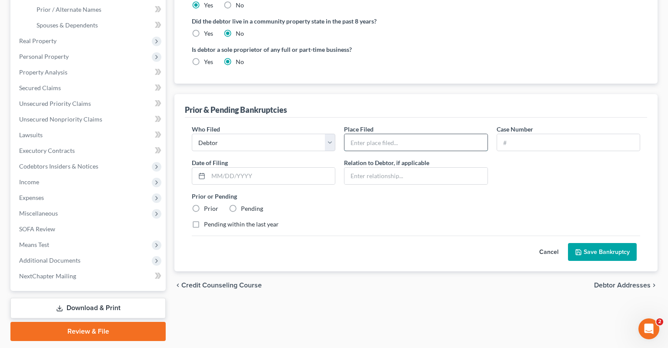
click at [400, 134] on input "text" at bounding box center [416, 142] width 143 height 17
type input "Eastern District of [US_STATE] (Central Division)"
click at [522, 134] on input "text" at bounding box center [568, 142] width 143 height 17
type input "4:19-bk-15647"
type input "[DATE]"
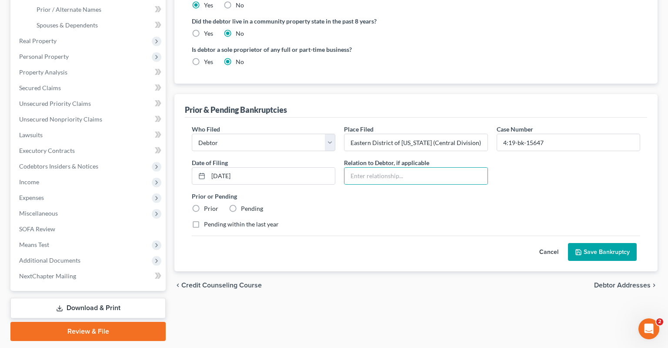
click at [203, 204] on div "Prior" at bounding box center [205, 208] width 27 height 9
click at [204, 204] on label "Prior" at bounding box center [211, 208] width 14 height 9
click at [208, 204] on input "Prior" at bounding box center [211, 207] width 6 height 6
radio input "true"
click at [584, 243] on button "Save Bankruptcy" at bounding box center [602, 252] width 69 height 18
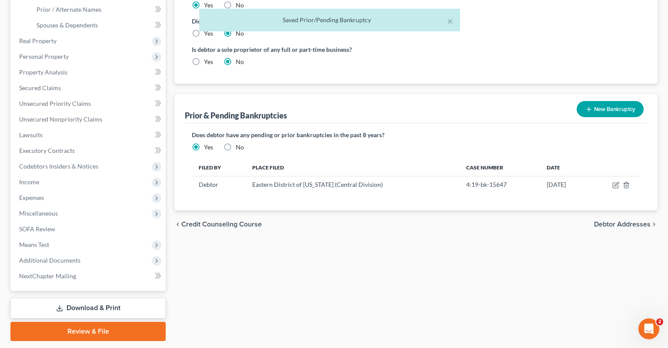
scroll to position [0, 0]
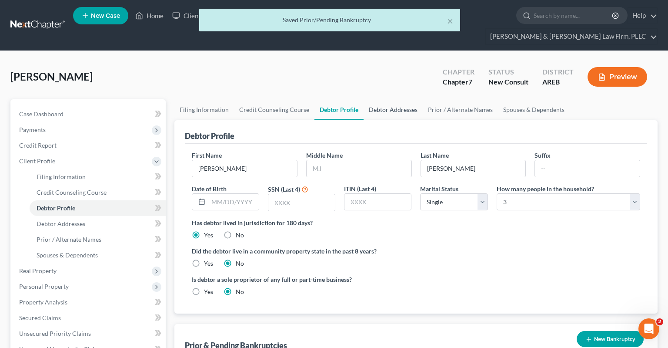
click at [406, 99] on link "Debtor Addresses" at bounding box center [393, 109] width 59 height 21
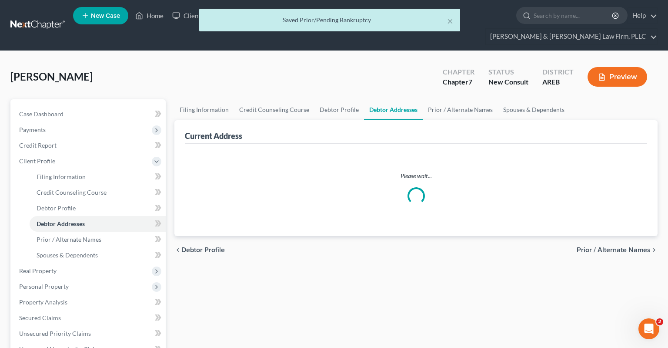
select select "0"
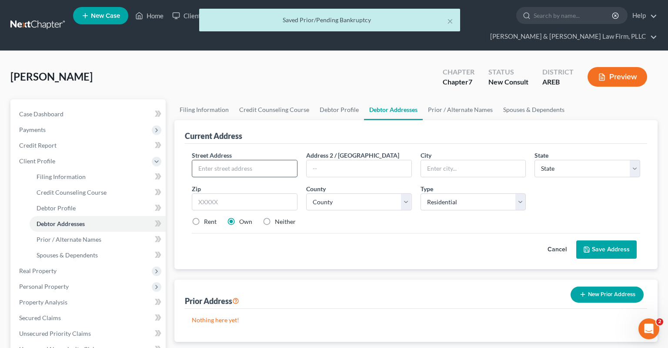
drag, startPoint x: 259, startPoint y: 153, endPoint x: 283, endPoint y: 152, distance: 23.9
click at [259, 160] on input "text" at bounding box center [244, 168] width 105 height 17
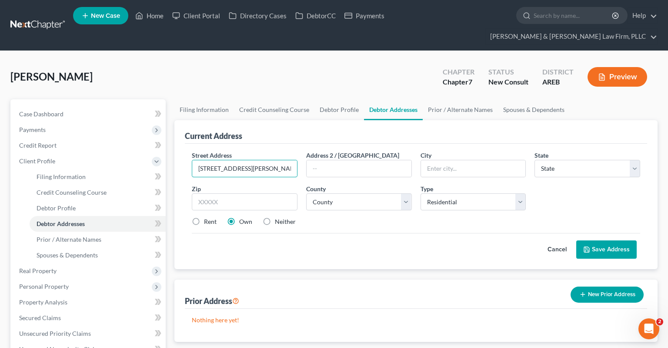
type input "[STREET_ADDRESS][PERSON_NAME]"
type input "72209"
click at [265, 161] on div "Street Address * [STREET_ADDRESS][GEOGRAPHIC_DATA][PERSON_NAME] 2 / [GEOGRAPHIC…" at bounding box center [416, 192] width 457 height 83
type input "Little Rock"
select select "2"
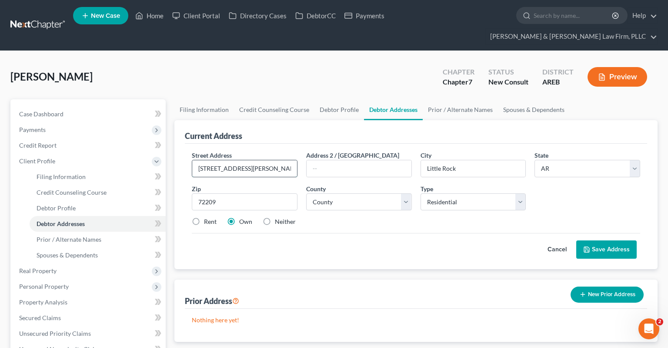
click at [223, 160] on input "[STREET_ADDRESS][PERSON_NAME]" at bounding box center [244, 168] width 105 height 17
click at [227, 160] on input "[STREET_ADDRESS][PERSON_NAME]" at bounding box center [244, 168] width 105 height 17
type input "[STREET_ADDRESS][PERSON_NAME]"
select select "59"
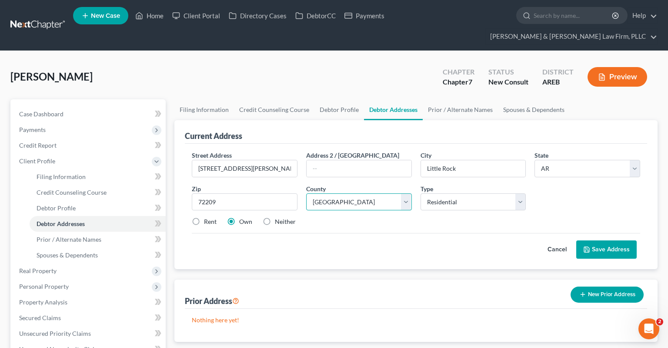
click option "[GEOGRAPHIC_DATA]" at bounding box center [0, 0] width 0 height 0
click at [204, 217] on label "Rent" at bounding box center [210, 221] width 13 height 9
click at [208, 217] on input "Rent" at bounding box center [211, 220] width 6 height 6
radio input "true"
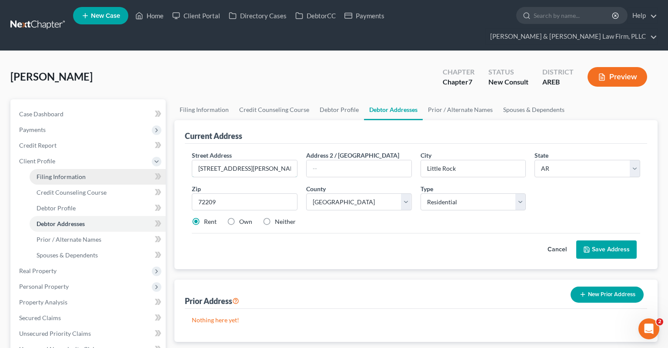
drag, startPoint x: 250, startPoint y: 154, endPoint x: 117, endPoint y: 154, distance: 133.2
click at [192, 160] on input "[STREET_ADDRESS][PERSON_NAME]" at bounding box center [244, 168] width 105 height 17
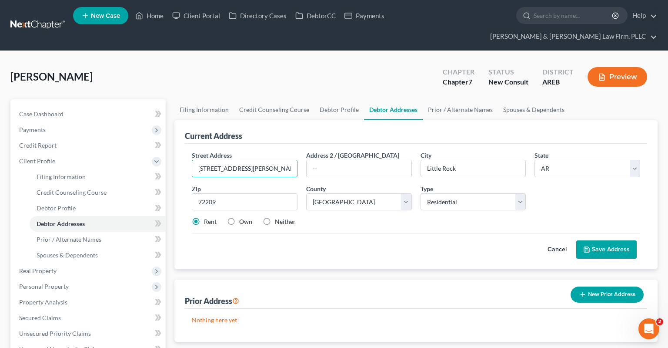
click at [599, 240] on button "Save Address" at bounding box center [607, 249] width 60 height 18
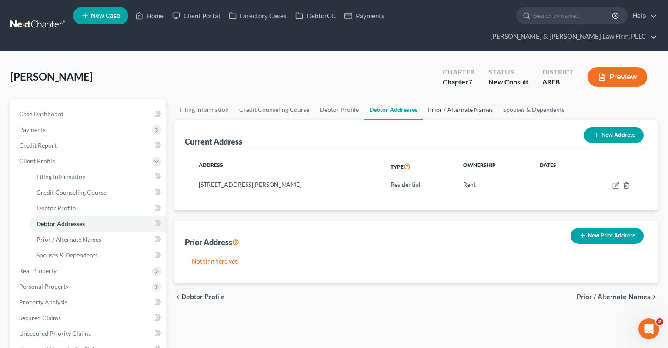
click at [443, 99] on link "Prior / Alternate Names" at bounding box center [460, 109] width 75 height 21
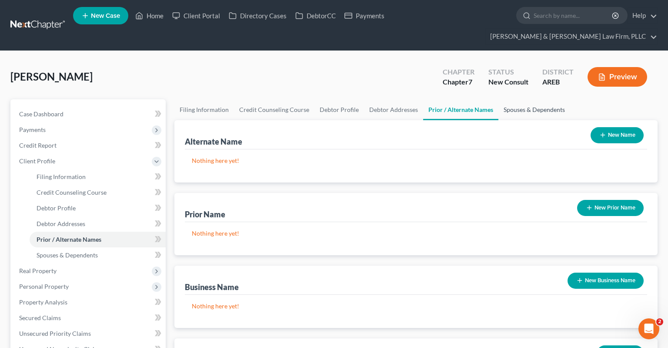
click at [527, 99] on link "Spouses & Dependents" at bounding box center [535, 109] width 72 height 21
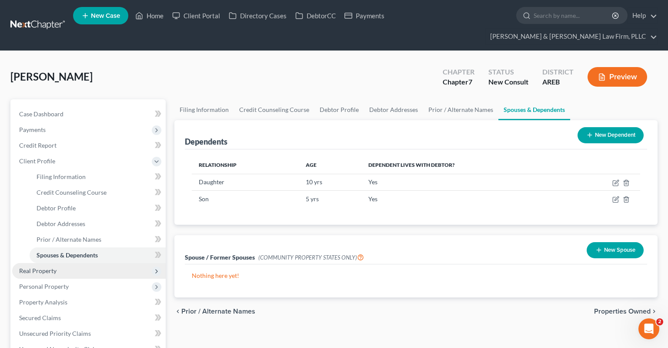
click at [49, 267] on span "Real Property" at bounding box center [37, 270] width 37 height 7
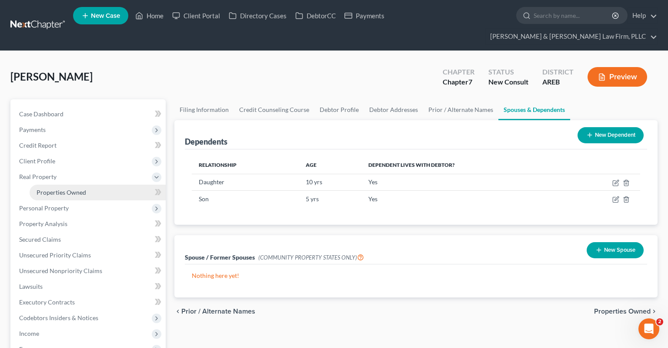
click at [68, 188] on span "Properties Owned" at bounding box center [62, 191] width 50 height 7
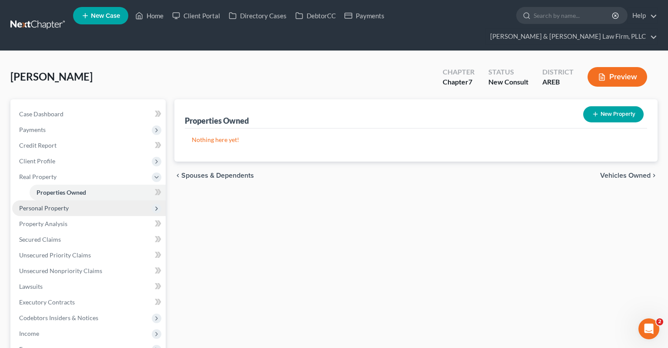
click at [95, 200] on span "Personal Property" at bounding box center [89, 208] width 154 height 16
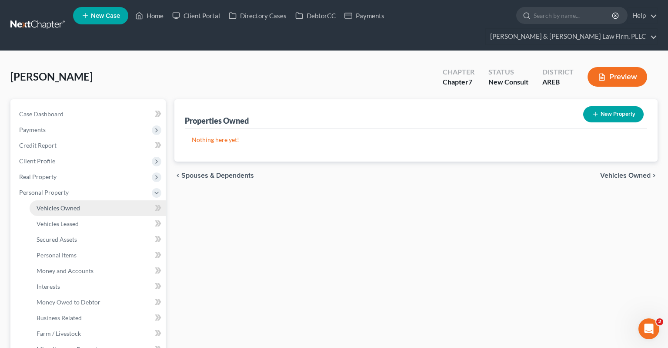
click at [75, 204] on span "Vehicles Owned" at bounding box center [59, 207] width 44 height 7
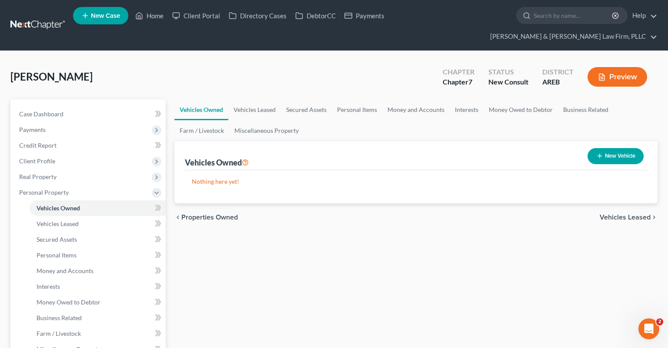
click at [356, 99] on link "Personal Items" at bounding box center [357, 109] width 50 height 21
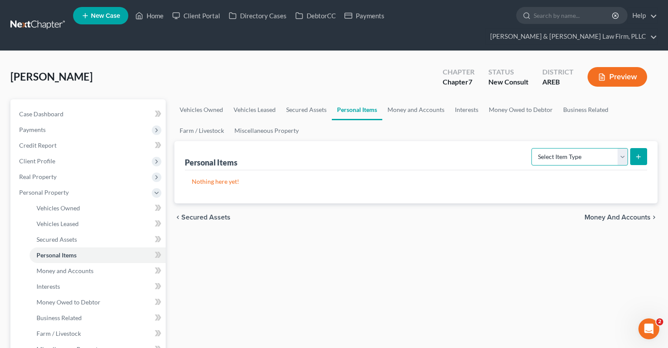
click at [532, 148] on select "Select Item Type Clothing Collectibles Of Value Electronics Firearms Household …" at bounding box center [580, 156] width 97 height 17
click at [390, 99] on link "Money and Accounts" at bounding box center [416, 109] width 67 height 21
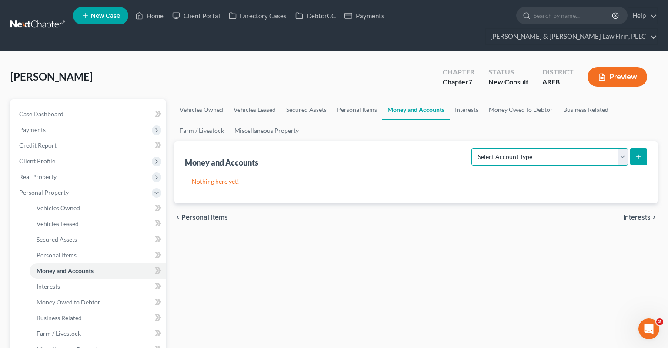
click at [472, 148] on select "Select Account Type Brokerage Cash on Hand Certificates of Deposit Checking Acc…" at bounding box center [550, 156] width 157 height 17
select select "checking"
click option "Checking Account" at bounding box center [0, 0] width 0 height 0
click at [641, 153] on icon "submit" at bounding box center [638, 156] width 7 height 7
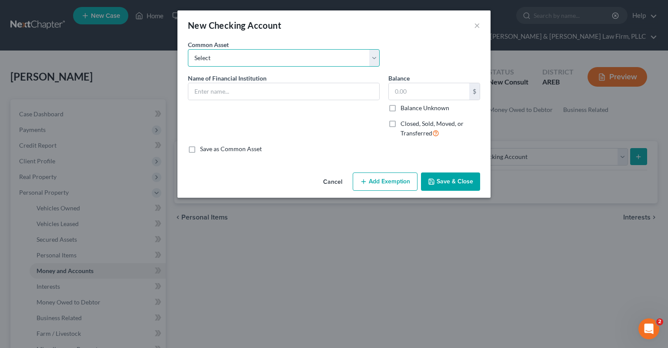
click at [188, 49] on select "Select Checking account" at bounding box center [284, 57] width 192 height 17
select select "0"
click option "Checking account" at bounding box center [0, 0] width 0 height 0
drag, startPoint x: 249, startPoint y: 92, endPoint x: 76, endPoint y: 95, distance: 173.2
click at [188, 95] on input "Checking account" at bounding box center [283, 91] width 191 height 17
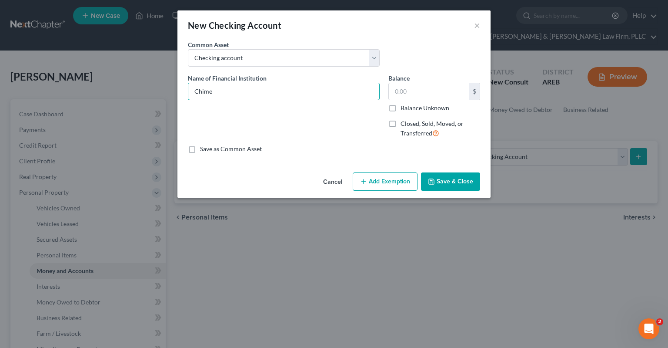
type input "Chime"
type input "500"
click at [458, 177] on button "Save & Close" at bounding box center [450, 181] width 59 height 18
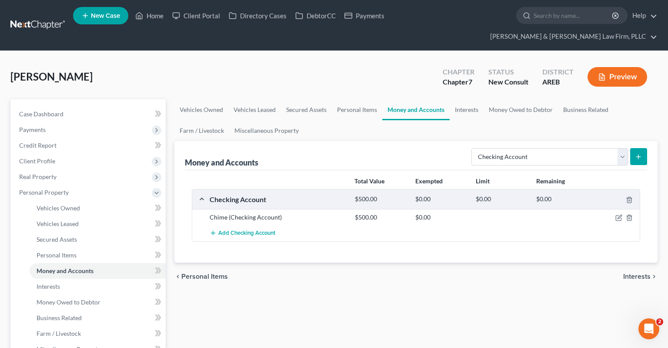
click at [395, 269] on div "chevron_left Personal Items Interests chevron_right" at bounding box center [417, 276] width 484 height 28
click at [386, 73] on div "[PERSON_NAME] Upgraded Chapter Chapter 7 Status New Consult District AREB Previ…" at bounding box center [334, 80] width 648 height 38
click at [463, 99] on link "Interests" at bounding box center [467, 109] width 34 height 21
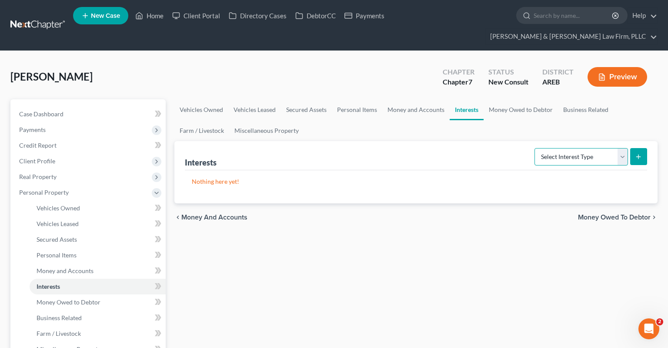
click at [535, 148] on select "Select Interest Type 401K Annuity Bond Education IRA Government Bond Government…" at bounding box center [582, 156] width 94 height 17
click at [495, 99] on link "Money Owed to Debtor" at bounding box center [521, 109] width 74 height 21
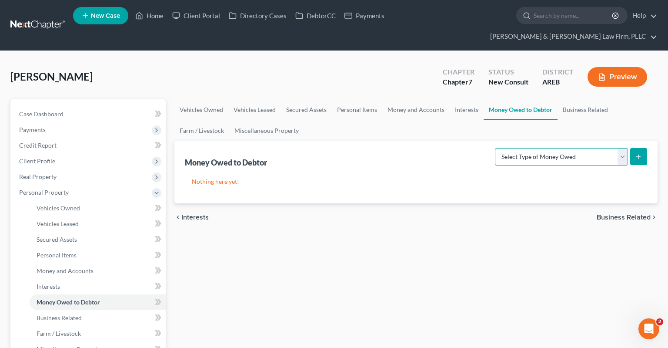
click at [495, 148] on select "Select Type of Money Owed Accounts Receivable Alimony Child Support Claims Agai…" at bounding box center [561, 156] width 133 height 17
select select "child_support"
click option "Child Support" at bounding box center [0, 0] width 0 height 0
click at [637, 153] on icon "submit" at bounding box center [638, 156] width 7 height 7
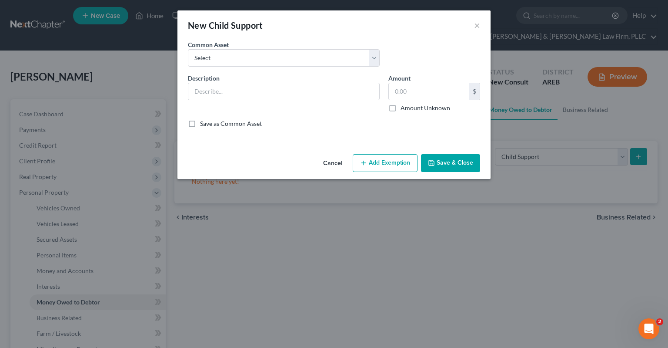
click at [310, 47] on div "Common Asset Select Back child support" at bounding box center [284, 53] width 201 height 27
click at [188, 49] on select "Select Back child support" at bounding box center [284, 57] width 192 height 17
select select "0"
click option "Back child support" at bounding box center [0, 0] width 0 height 0
click at [402, 95] on input "text" at bounding box center [429, 91] width 81 height 17
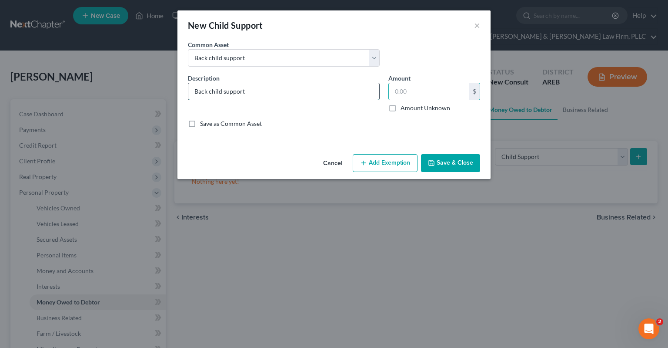
click at [208, 90] on input "Back child support" at bounding box center [283, 91] width 191 height 17
click at [203, 89] on input "Back child support" at bounding box center [283, 91] width 191 height 17
type input "Estimated back child support"
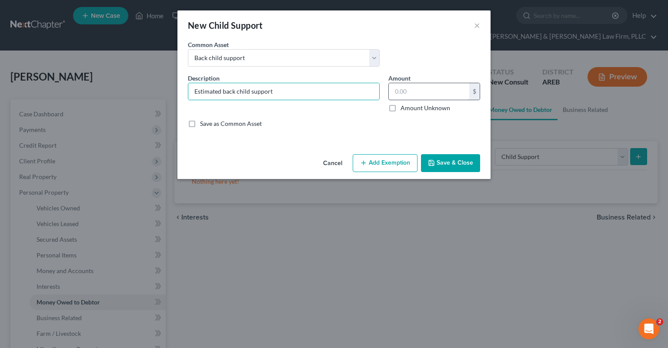
click at [427, 97] on input "text" at bounding box center [429, 91] width 81 height 17
type input "8,000"
click at [348, 91] on input "Estimated back child support" at bounding box center [283, 91] width 191 height 17
drag, startPoint x: 440, startPoint y: 161, endPoint x: 445, endPoint y: 159, distance: 5.7
click at [440, 161] on button "Save & Close" at bounding box center [450, 163] width 59 height 18
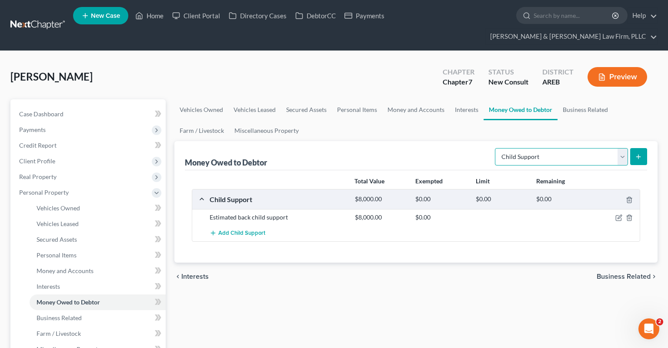
click at [495, 148] on select "Select Type of Money Owed Accounts Receivable Alimony Child Support Claims Agai…" at bounding box center [561, 156] width 133 height 17
drag, startPoint x: 523, startPoint y: 135, endPoint x: 366, endPoint y: 304, distance: 230.1
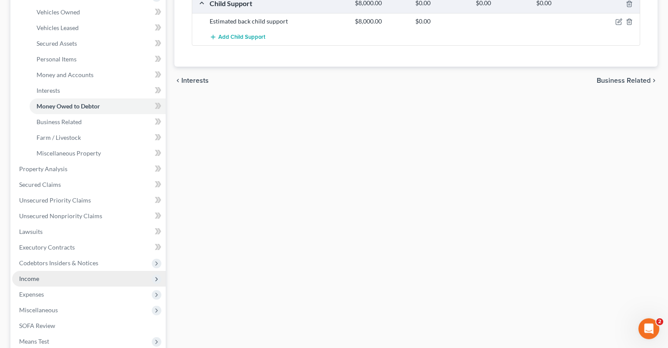
scroll to position [230, 0]
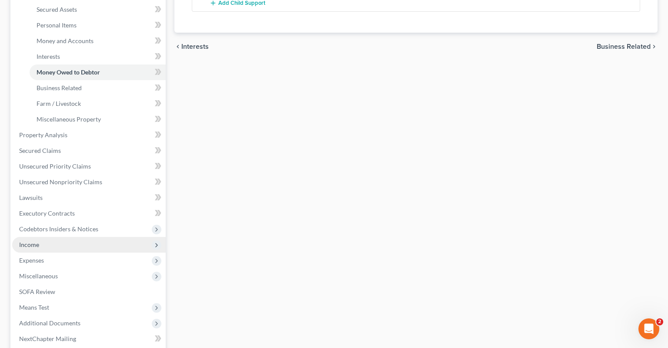
click at [87, 237] on span "Income" at bounding box center [89, 245] width 154 height 16
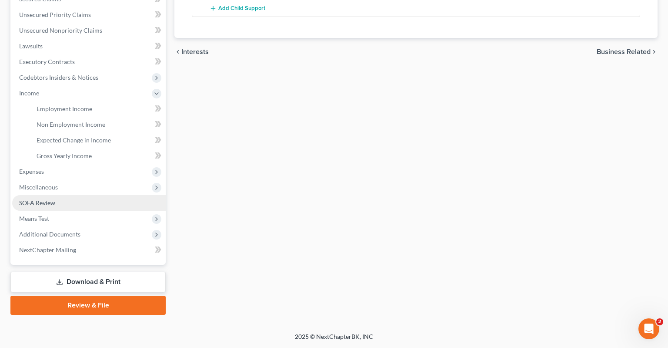
scroll to position [208, 0]
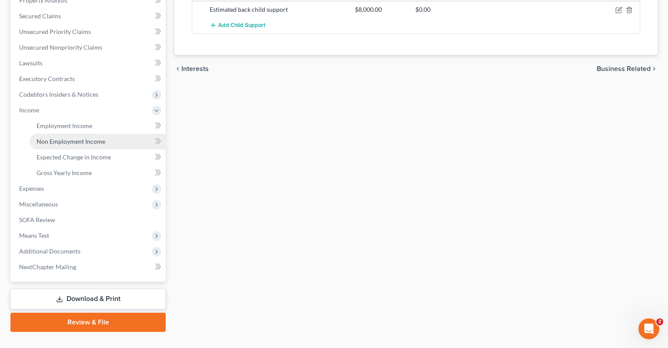
click at [103, 138] on span "Non Employment Income" at bounding box center [71, 141] width 69 height 7
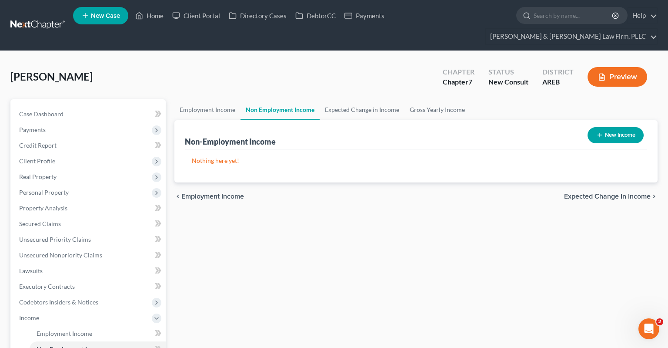
click at [621, 127] on button "New Income" at bounding box center [616, 135] width 56 height 16
select select "0"
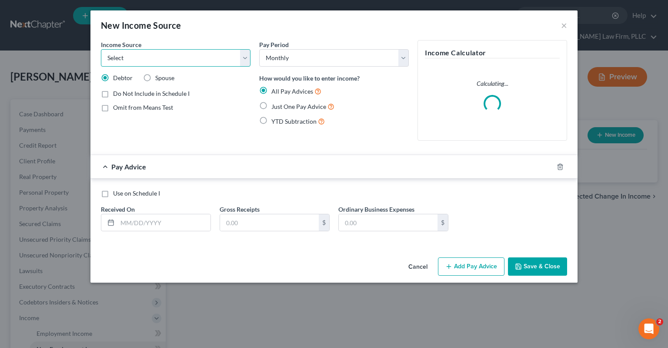
click at [101, 49] on select "Select Unemployment Disability (from employer) Pension Retirement Social Securi…" at bounding box center [176, 57] width 150 height 17
select select "13"
click option "Other Monthly Income" at bounding box center [0, 0] width 0 height 0
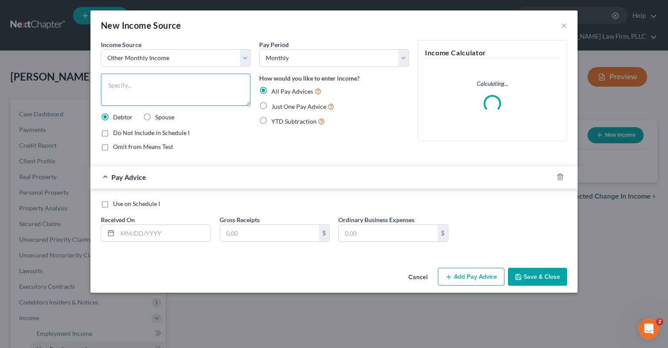
click at [178, 95] on textarea at bounding box center [176, 90] width 150 height 32
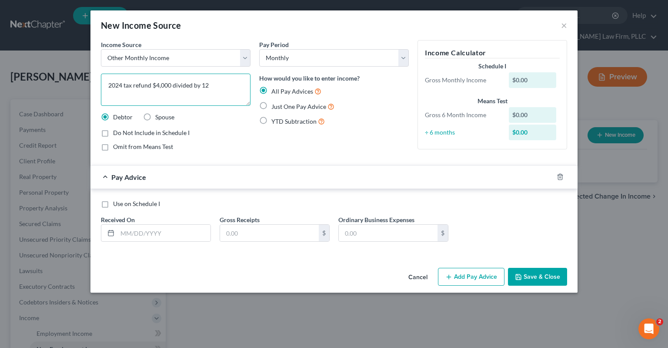
type textarea "2024 tax refund $4,000 divided by 12"
click at [272, 105] on label "Just One Pay Advice" at bounding box center [303, 106] width 63 height 10
click at [275, 105] on input "Just One Pay Advice" at bounding box center [278, 104] width 6 height 6
radio input "true"
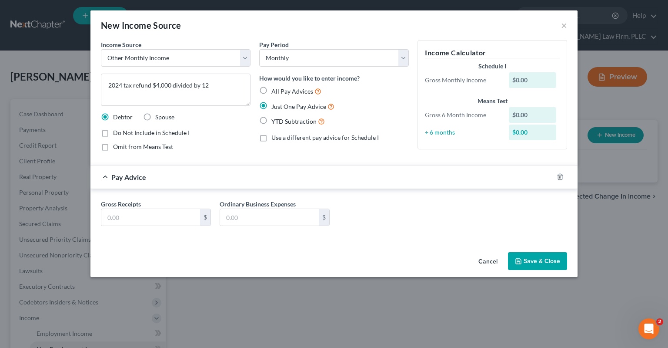
click at [116, 150] on label "Omit from Means Test" at bounding box center [143, 146] width 60 height 9
click at [117, 148] on input "Omit from Means Test" at bounding box center [120, 145] width 6 height 6
checkbox input "true"
drag, startPoint x: 142, startPoint y: 206, endPoint x: 143, endPoint y: 213, distance: 6.6
click at [142, 208] on div "Gross Receipts $" at bounding box center [156, 212] width 119 height 27
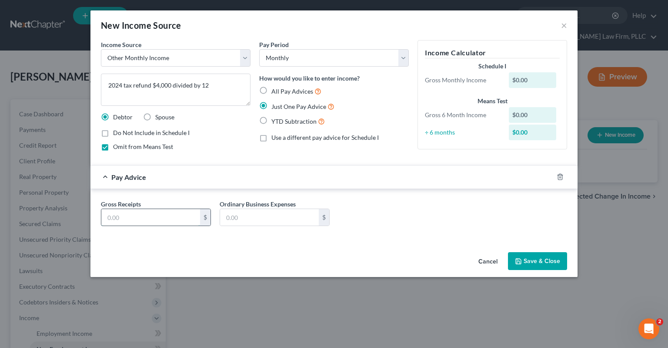
click at [156, 215] on input "text" at bounding box center [150, 217] width 99 height 17
paste input "333.33"
type input "333.33"
click at [537, 262] on button "Save & Close" at bounding box center [537, 261] width 59 height 18
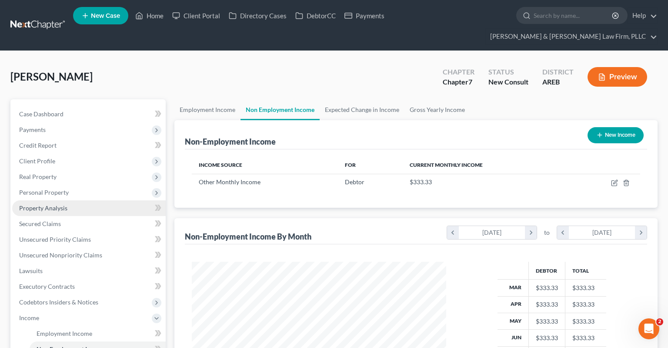
scroll to position [155, 272]
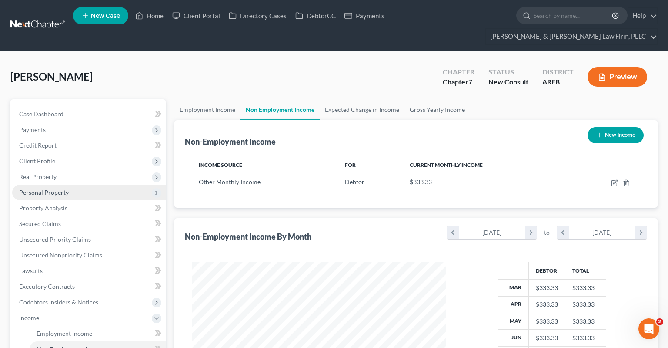
click at [44, 188] on span "Personal Property" at bounding box center [44, 191] width 50 height 7
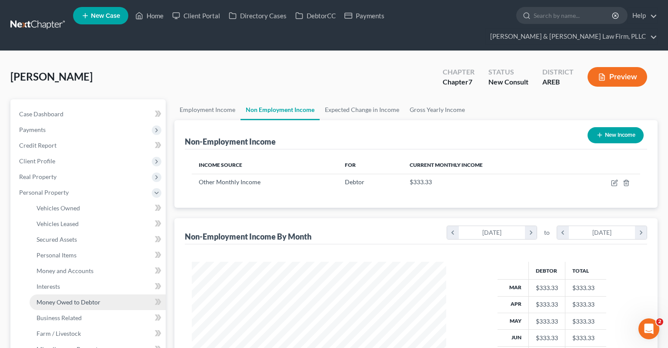
click at [87, 294] on link "Money Owed to Debtor" at bounding box center [98, 302] width 136 height 16
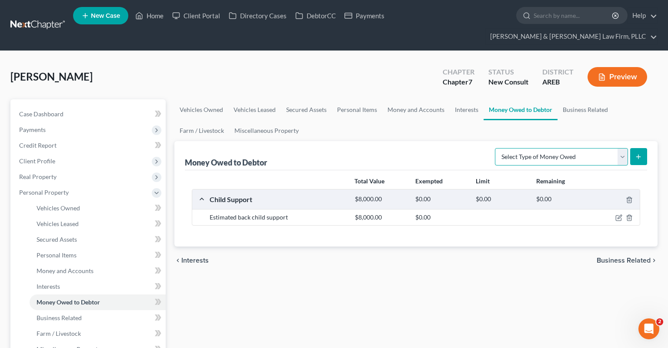
click at [495, 148] on select "Select Type of Money Owed Accounts Receivable Alimony Child Support Claims Agai…" at bounding box center [561, 156] width 133 height 17
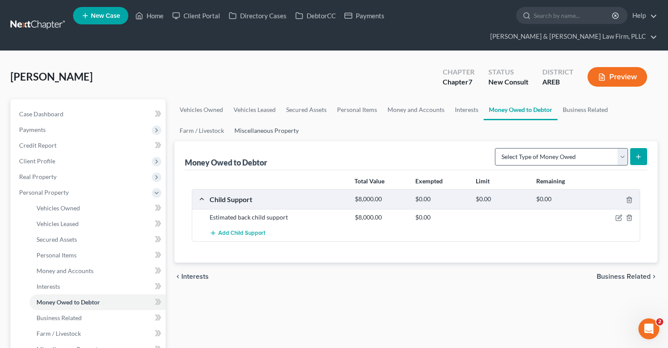
click at [267, 120] on link "Miscellaneous Property" at bounding box center [266, 130] width 75 height 21
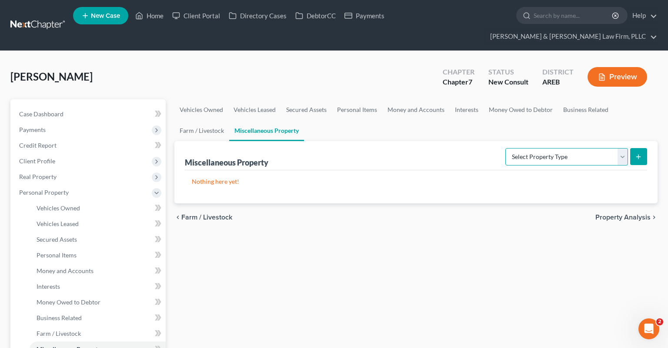
click at [506, 148] on select "Select Property Type Assigned for Creditor Benefit [DATE] Holding for Another N…" at bounding box center [567, 156] width 123 height 17
drag, startPoint x: 582, startPoint y: 141, endPoint x: 374, endPoint y: 69, distance: 219.9
click at [374, 69] on div "[PERSON_NAME] Upgraded Chapter Chapter 7 Status New Consult District AREB Previ…" at bounding box center [334, 80] width 648 height 38
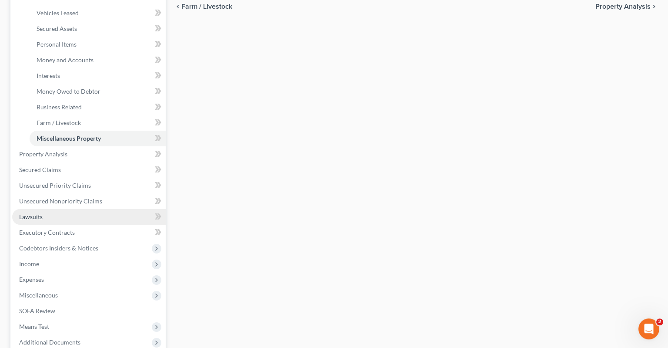
scroll to position [230, 0]
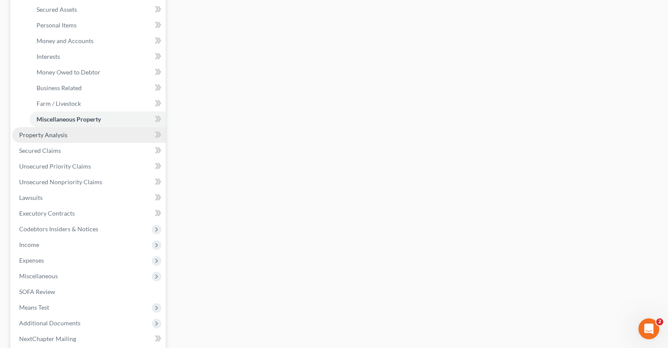
click at [79, 127] on link "Property Analysis" at bounding box center [89, 135] width 154 height 16
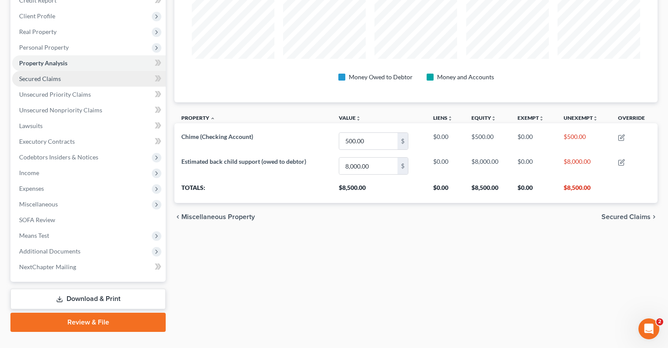
click at [97, 71] on link "Secured Claims" at bounding box center [89, 79] width 154 height 16
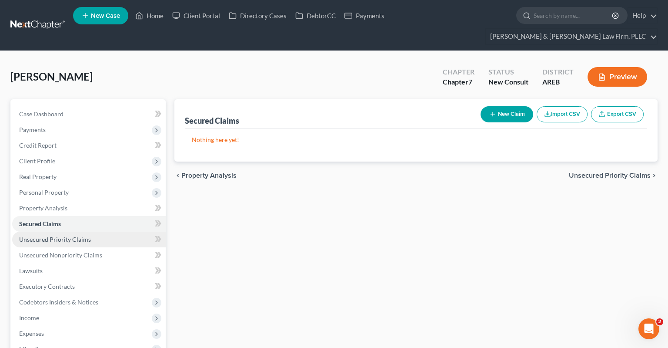
click at [112, 232] on link "Unsecured Priority Claims" at bounding box center [89, 240] width 154 height 16
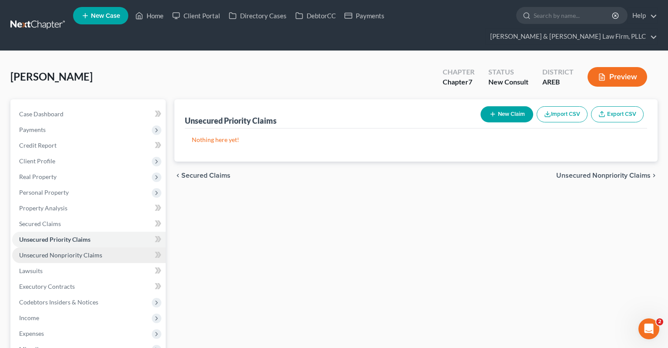
click at [106, 247] on link "Unsecured Nonpriority Claims" at bounding box center [89, 255] width 154 height 16
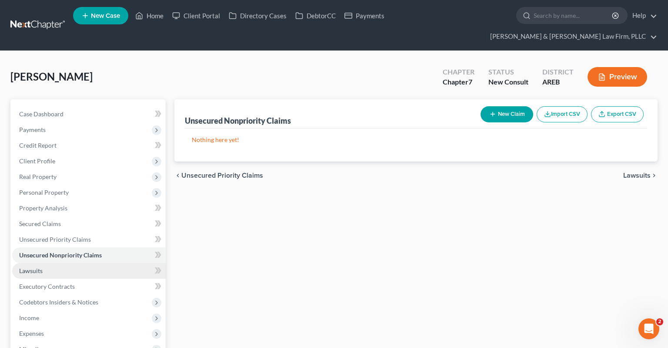
click at [53, 263] on link "Lawsuits" at bounding box center [89, 271] width 154 height 16
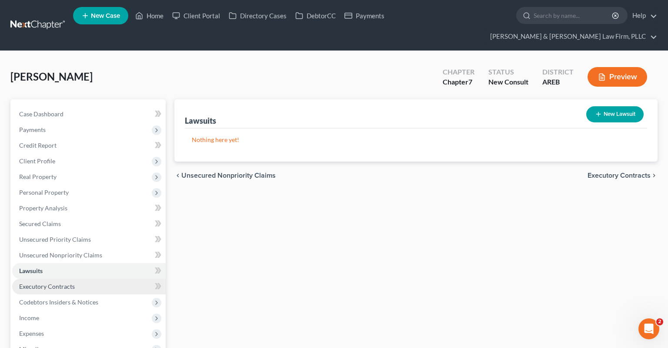
click at [86, 279] on link "Executory Contracts" at bounding box center [89, 287] width 154 height 16
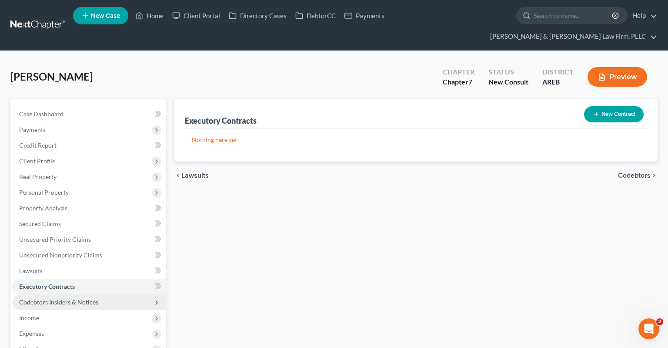
click at [104, 294] on span "Codebtors Insiders & Notices" at bounding box center [89, 302] width 154 height 16
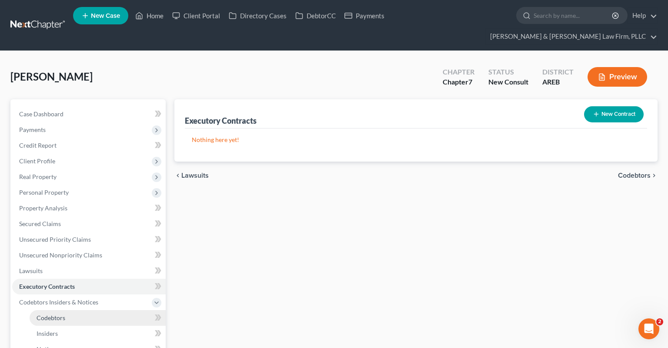
drag, startPoint x: 62, startPoint y: 298, endPoint x: 71, endPoint y: 300, distance: 9.0
click at [62, 310] on link "Codebtors" at bounding box center [98, 318] width 136 height 16
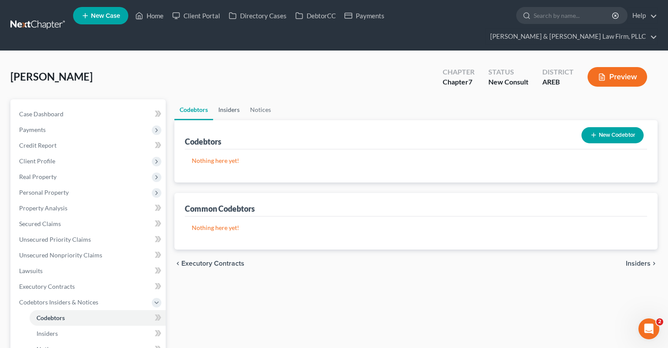
click at [229, 99] on link "Insiders" at bounding box center [229, 109] width 32 height 21
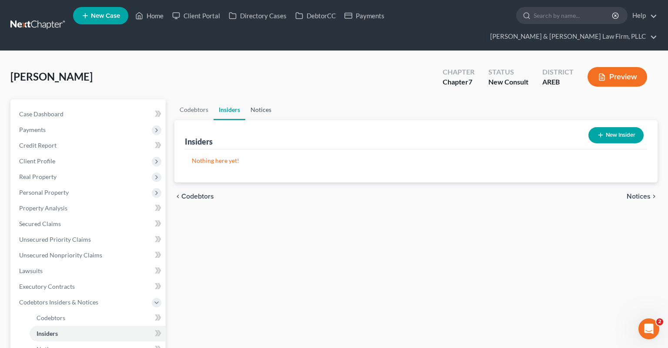
click at [256, 99] on link "Notices" at bounding box center [260, 109] width 31 height 21
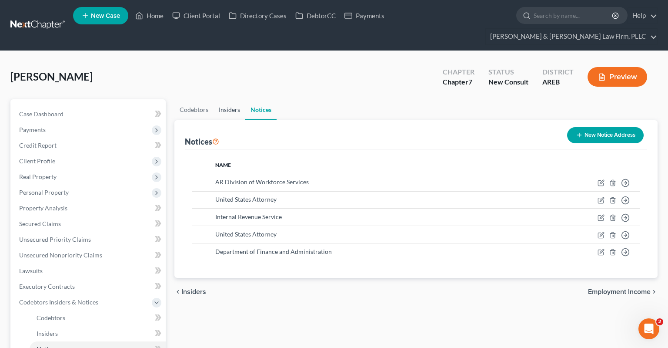
click at [222, 99] on link "Insiders" at bounding box center [230, 109] width 32 height 21
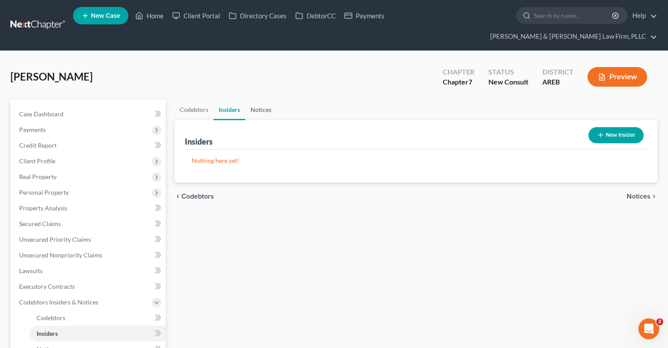
click at [267, 99] on link "Notices" at bounding box center [260, 109] width 31 height 21
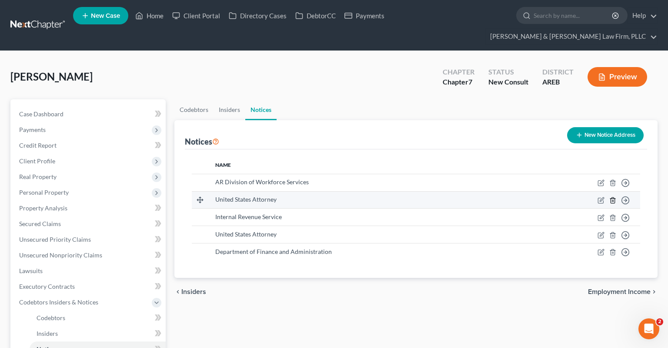
click at [613, 197] on icon "button" at bounding box center [613, 200] width 7 height 7
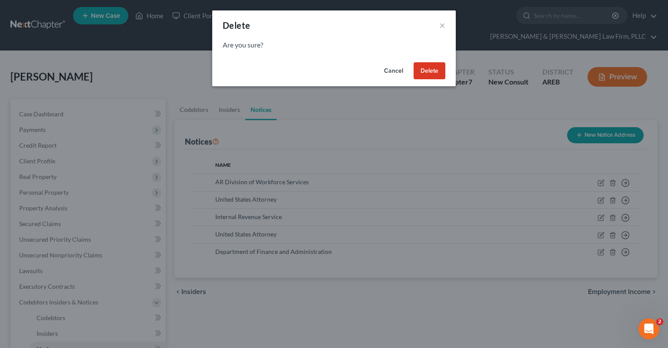
click at [424, 77] on button "Delete" at bounding box center [430, 70] width 32 height 17
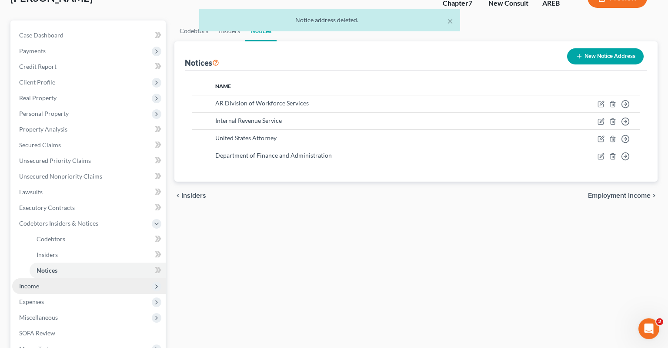
scroll to position [138, 0]
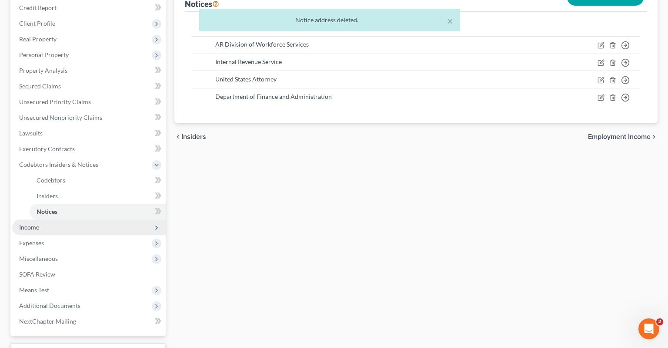
click at [70, 219] on span "Income" at bounding box center [89, 227] width 154 height 16
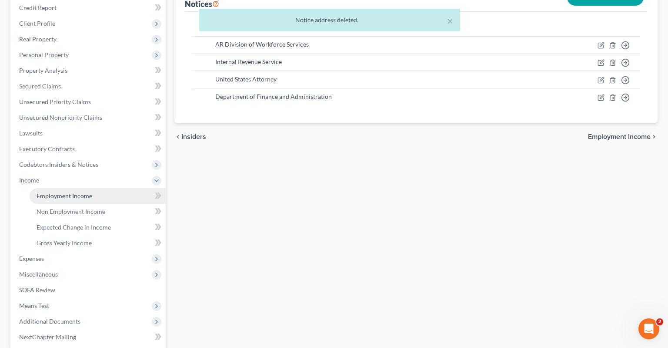
click at [71, 192] on span "Employment Income" at bounding box center [65, 195] width 56 height 7
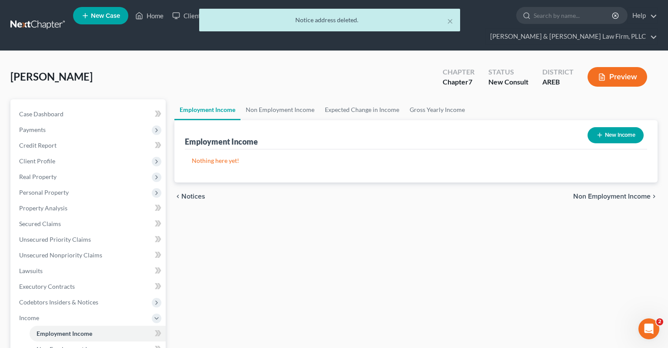
click at [602, 131] on icon "button" at bounding box center [600, 134] width 7 height 7
select select "0"
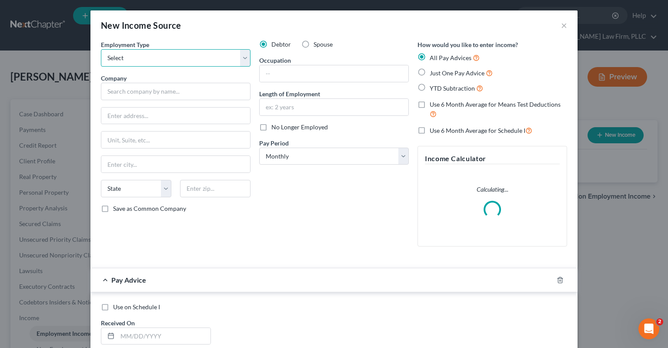
click at [101, 49] on select "Select Full or [DEMOGRAPHIC_DATA] Employment Self Employment" at bounding box center [176, 57] width 150 height 17
select select "0"
click option "Full or [DEMOGRAPHIC_DATA] Employment" at bounding box center [0, 0] width 0 height 0
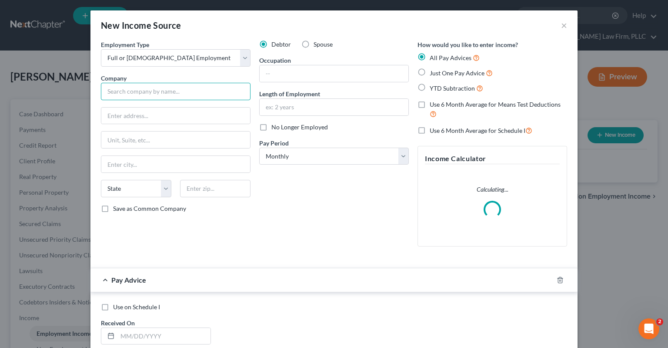
click at [176, 95] on input "text" at bounding box center [176, 91] width 150 height 17
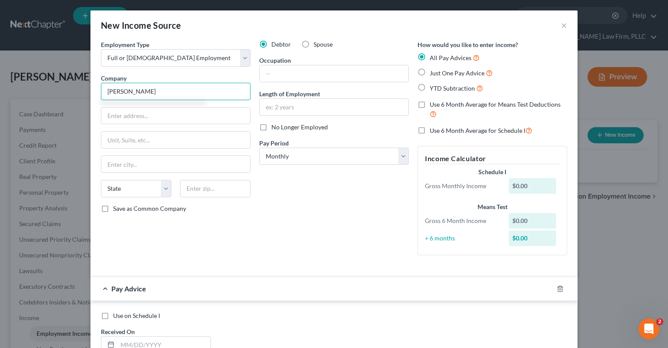
type input "[PERSON_NAME]"
click at [318, 77] on input "text" at bounding box center [334, 73] width 149 height 17
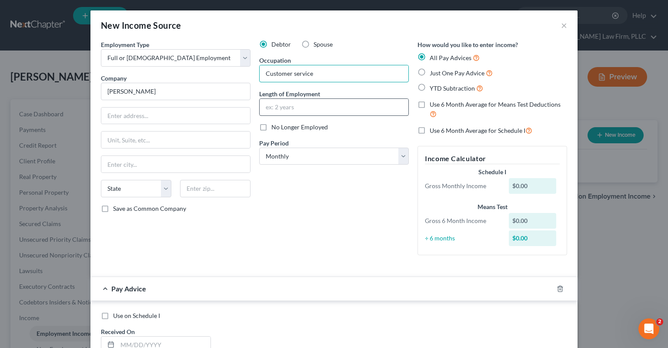
type input "Customer service"
click at [329, 102] on input "text" at bounding box center [334, 107] width 149 height 17
type input "Since [DATE]"
click at [462, 74] on span "Just One Pay Advice" at bounding box center [457, 72] width 55 height 7
click at [439, 74] on input "Just One Pay Advice" at bounding box center [436, 71] width 6 height 6
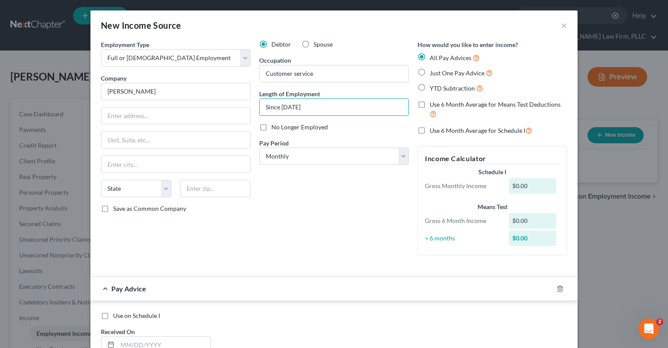
radio input "true"
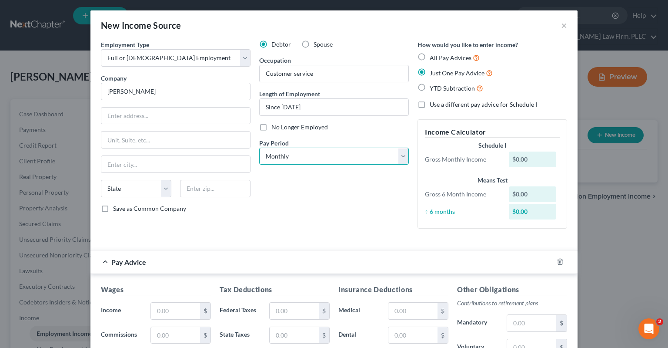
click at [259, 148] on select "Select Monthly Twice Monthly Every Other Week Weekly" at bounding box center [334, 156] width 150 height 17
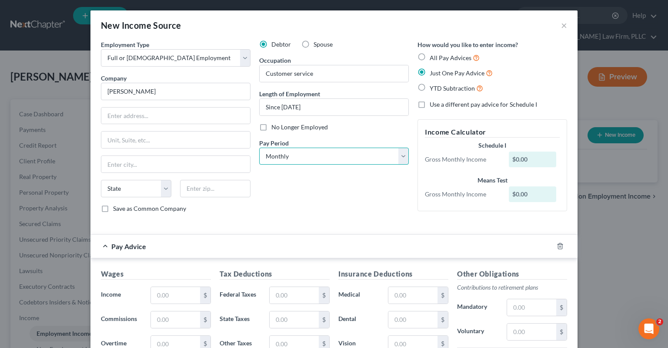
select select "2"
click option "Every Other Week" at bounding box center [0, 0] width 0 height 0
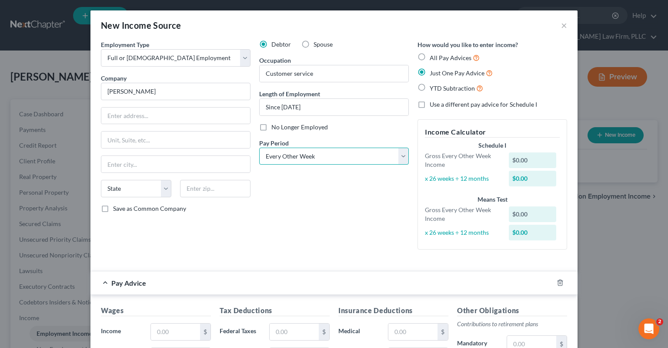
scroll to position [131, 0]
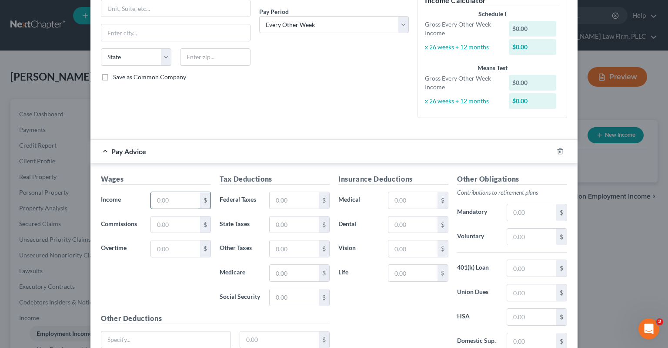
drag, startPoint x: 181, startPoint y: 198, endPoint x: 193, endPoint y: 180, distance: 20.8
click at [181, 198] on input "text" at bounding box center [175, 200] width 49 height 17
type input "1,673.60"
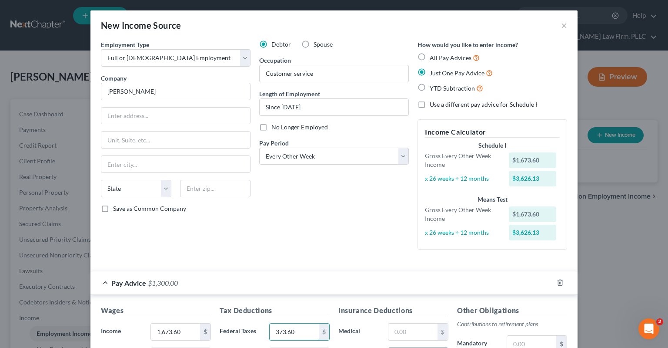
scroll to position [205, 0]
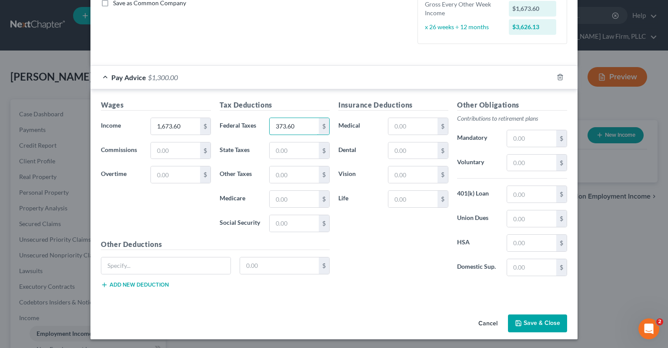
type input "373.60"
click at [528, 319] on button "Save & Close" at bounding box center [537, 323] width 59 height 18
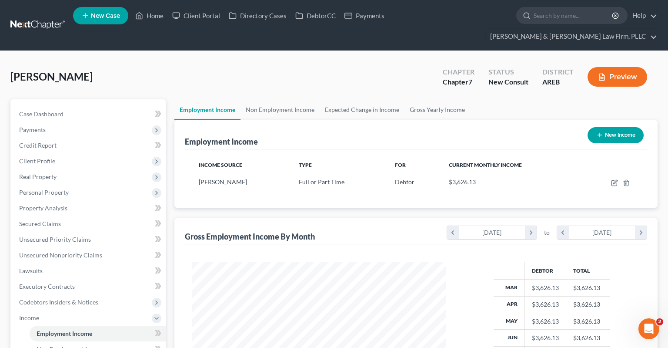
scroll to position [155, 272]
click at [292, 99] on link "Non Employment Income" at bounding box center [280, 109] width 79 height 21
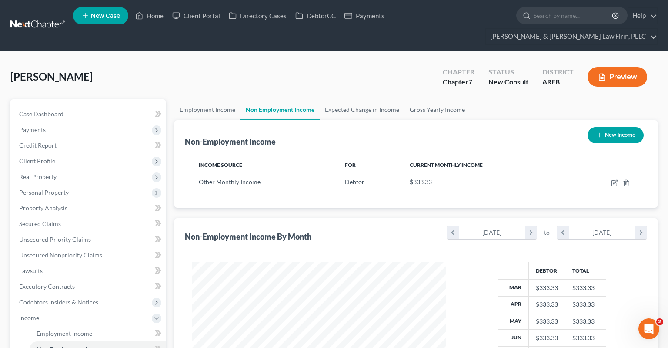
scroll to position [155, 272]
drag, startPoint x: 606, startPoint y: 121, endPoint x: 598, endPoint y: 121, distance: 8.3
click at [598, 127] on button "New Income" at bounding box center [616, 135] width 56 height 16
select select "0"
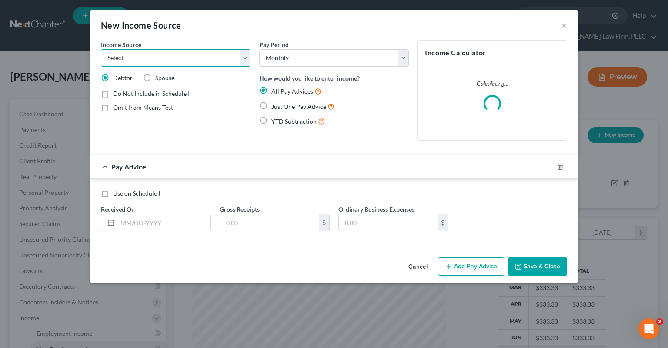
click at [101, 49] on select "Select Unemployment Disability (from employer) Pension Retirement Social Securi…" at bounding box center [176, 57] width 150 height 17
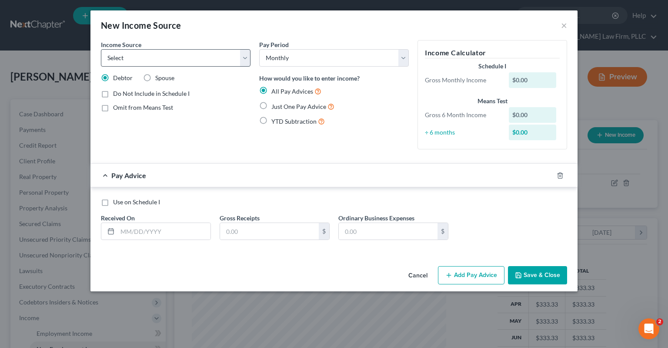
click at [363, 146] on div "Pay Period Select Monthly Twice Monthly Every Other Week Weekly How would you l…" at bounding box center [334, 98] width 158 height 116
click at [430, 274] on button "Cancel" at bounding box center [418, 275] width 33 height 17
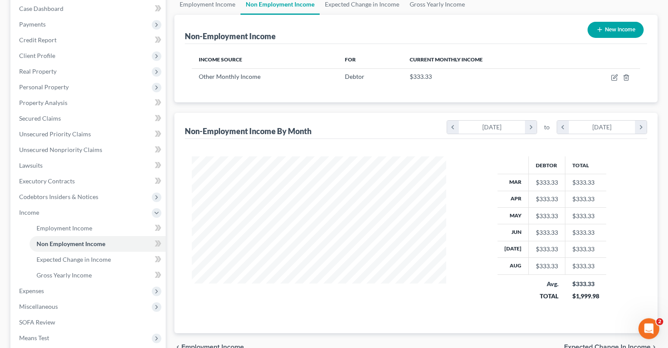
scroll to position [138, 0]
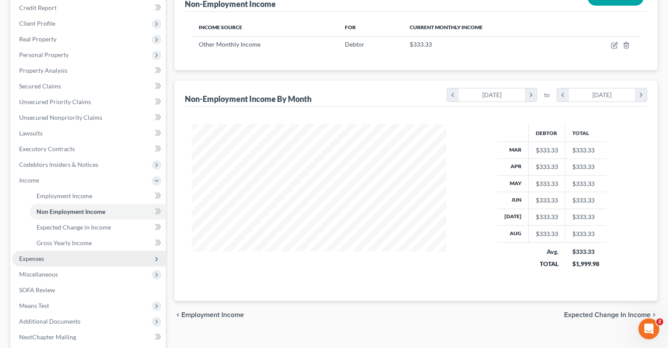
click at [64, 251] on span "Expenses" at bounding box center [89, 259] width 154 height 16
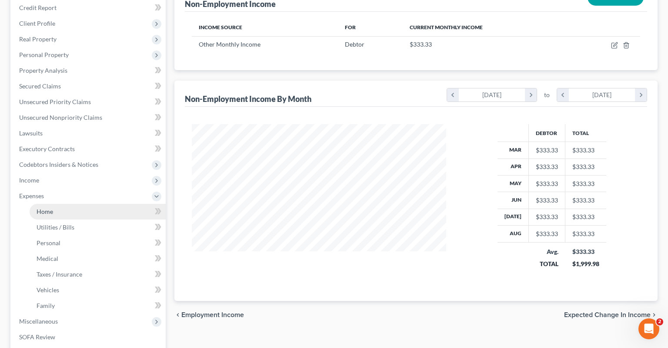
click at [83, 204] on link "Home" at bounding box center [98, 212] width 136 height 16
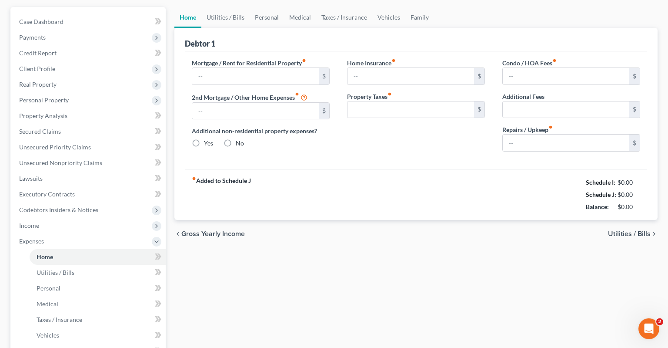
type input "0.00"
radio input "true"
type input "0.00"
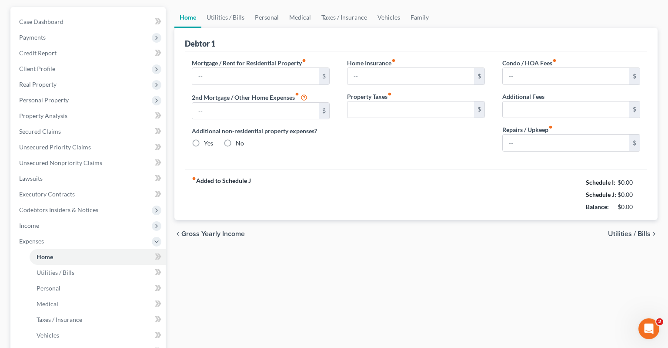
type input "0.00"
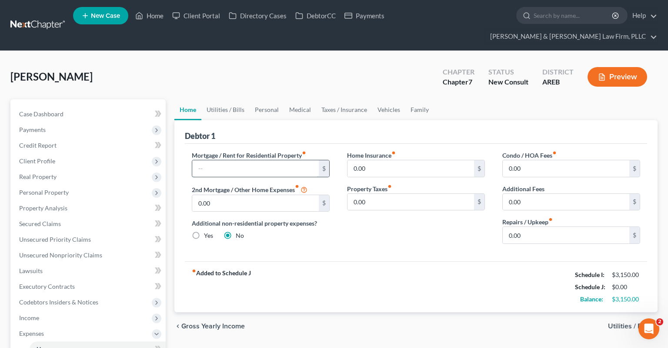
drag, startPoint x: 274, startPoint y: 156, endPoint x: 294, endPoint y: 148, distance: 21.1
click at [283, 160] on input "text" at bounding box center [255, 168] width 127 height 17
type input "1,092"
click at [238, 100] on link "Utilities / Bills" at bounding box center [226, 109] width 48 height 21
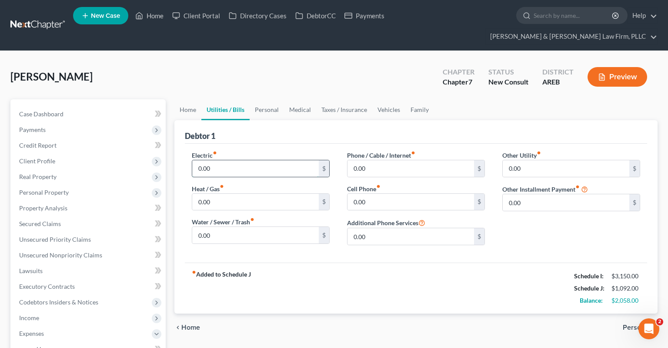
click at [232, 160] on input "0.00" at bounding box center [255, 168] width 127 height 17
type input "280"
drag, startPoint x: 249, startPoint y: 177, endPoint x: 249, endPoint y: 182, distance: 4.8
click at [249, 194] on input "0.00" at bounding box center [255, 202] width 127 height 17
click at [269, 227] on input "0.00" at bounding box center [255, 235] width 127 height 17
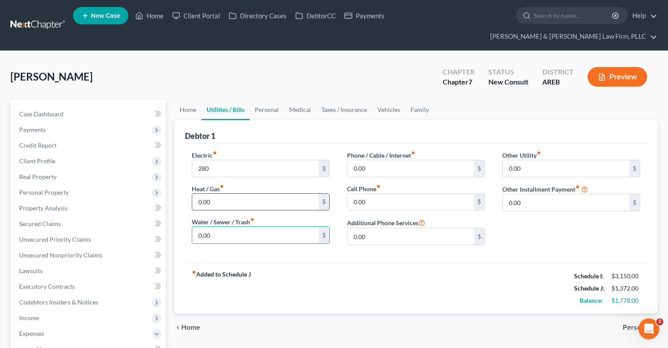
click at [240, 194] on input "0.00" at bounding box center [255, 202] width 127 height 17
type input "100"
drag, startPoint x: 252, startPoint y: 224, endPoint x: 255, endPoint y: 219, distance: 5.9
click at [254, 227] on input "0.00" at bounding box center [255, 235] width 127 height 17
type input "100"
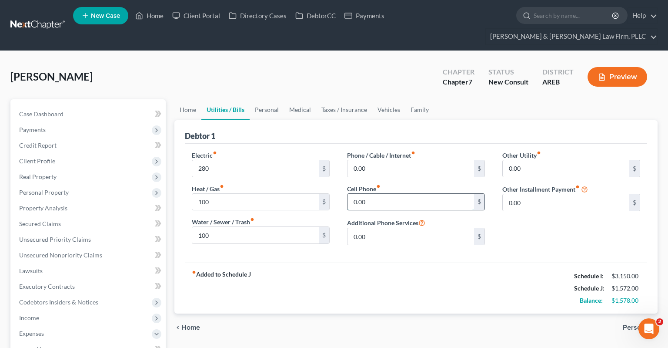
click at [383, 194] on input "0.00" at bounding box center [411, 202] width 127 height 17
type input "240"
click at [424, 160] on input "0.00" at bounding box center [411, 168] width 127 height 17
type input "80"
click at [266, 99] on link "Personal" at bounding box center [267, 109] width 34 height 21
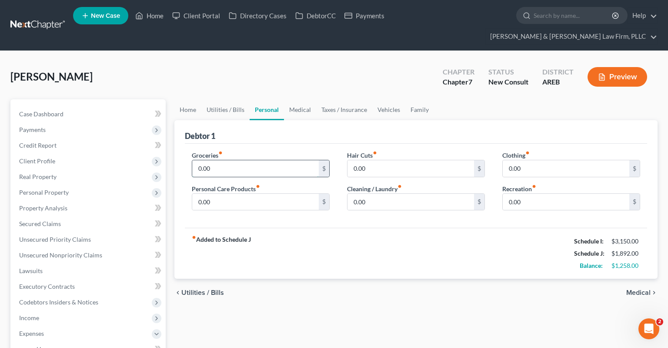
click at [245, 160] on input "0.00" at bounding box center [255, 168] width 127 height 17
click at [235, 99] on link "Utilities / Bills" at bounding box center [226, 109] width 48 height 21
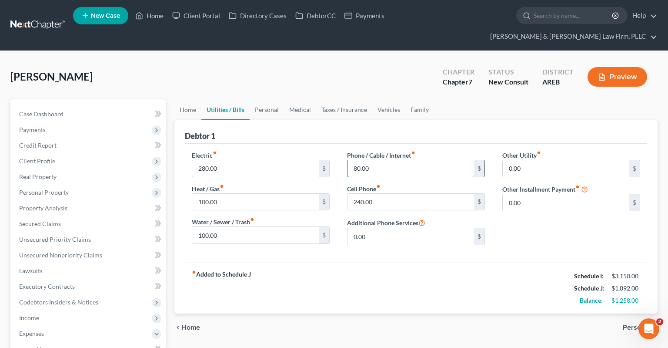
click at [376, 160] on input "80.00" at bounding box center [411, 168] width 127 height 17
click at [275, 99] on link "Personal" at bounding box center [267, 109] width 34 height 21
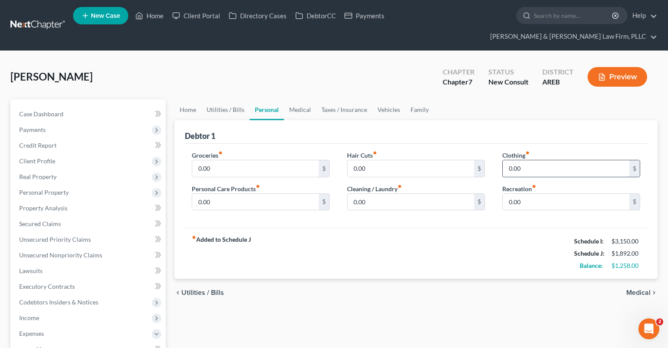
drag, startPoint x: 530, startPoint y: 147, endPoint x: 539, endPoint y: 149, distance: 8.9
click at [534, 160] on input "0.00" at bounding box center [566, 168] width 127 height 17
type input "200"
drag, startPoint x: 304, startPoint y: 186, endPoint x: 296, endPoint y: 190, distance: 8.8
click at [301, 194] on input "0.00" at bounding box center [255, 202] width 127 height 17
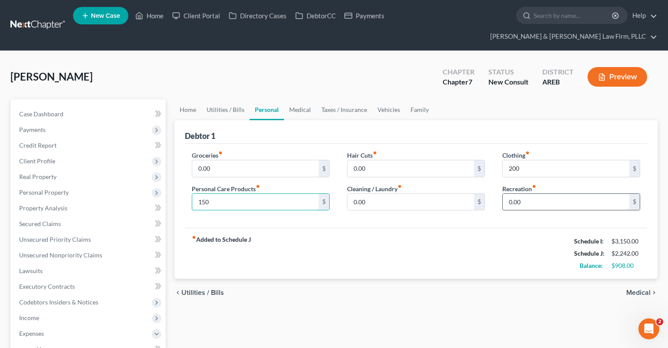
type input "150"
click at [554, 184] on div "Recreation fiber_manual_record 0.00 $" at bounding box center [572, 197] width 138 height 27
click at [532, 194] on input "0.00" at bounding box center [566, 202] width 127 height 17
type input "100"
click at [221, 160] on input "0.00" at bounding box center [255, 168] width 127 height 17
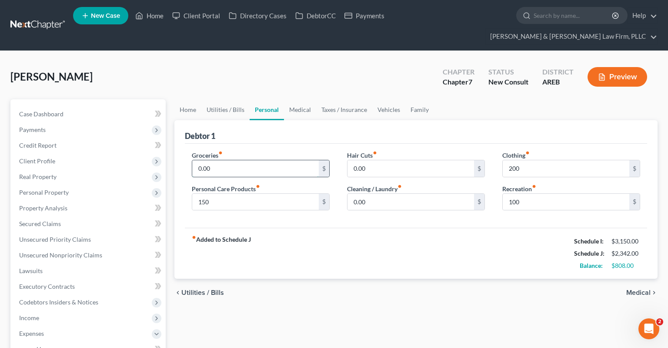
click at [278, 160] on input "0.00" at bounding box center [255, 168] width 127 height 17
type input "0"
type input "6"
click at [232, 160] on input "text" at bounding box center [255, 168] width 127 height 17
type input "600"
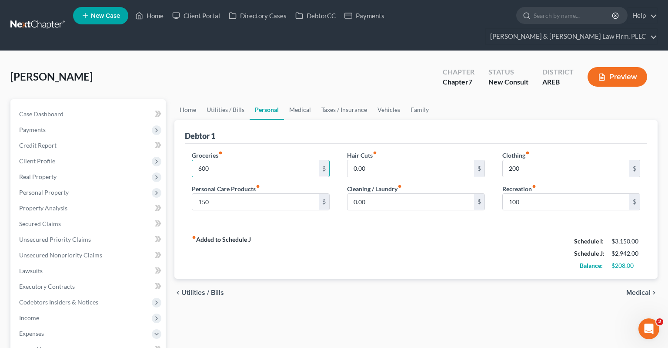
click at [318, 65] on div "[PERSON_NAME] Upgraded Chapter Chapter 7 Status New Consult District AREB Previ…" at bounding box center [334, 80] width 648 height 38
click at [305, 99] on link "Medical" at bounding box center [300, 109] width 32 height 21
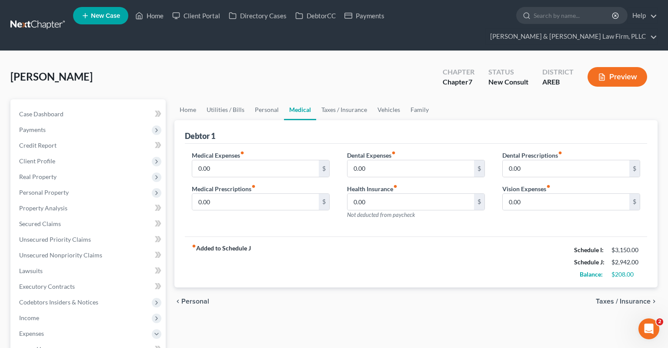
click at [313, 67] on div "[PERSON_NAME] Upgraded Chapter Chapter 7 Status New Consult District AREB Previ…" at bounding box center [334, 80] width 648 height 38
drag, startPoint x: 237, startPoint y: 155, endPoint x: 255, endPoint y: 151, distance: 18.1
click at [237, 160] on input "0.00" at bounding box center [255, 168] width 127 height 17
drag, startPoint x: 214, startPoint y: 155, endPoint x: 185, endPoint y: 153, distance: 29.3
click at [192, 160] on input "50" at bounding box center [255, 168] width 127 height 17
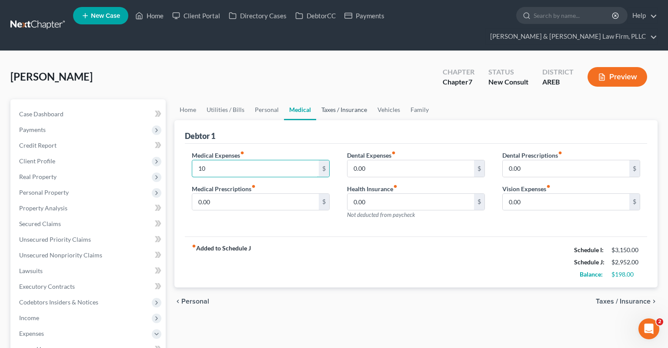
type input "10"
click at [347, 100] on link "Taxes / Insurance" at bounding box center [344, 109] width 56 height 21
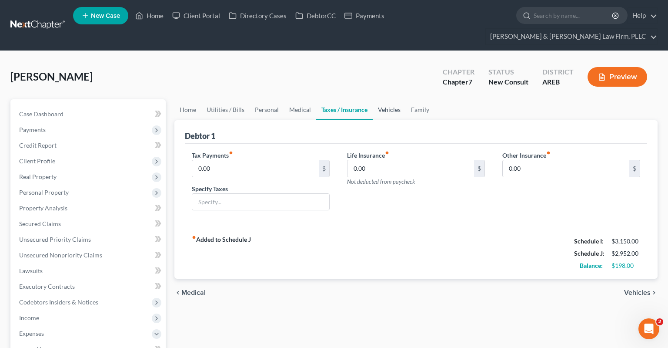
click at [384, 99] on link "Vehicles" at bounding box center [389, 109] width 33 height 21
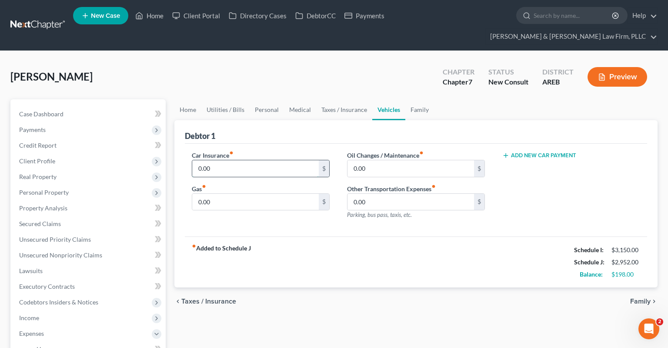
click at [265, 160] on input "0.00" at bounding box center [255, 168] width 127 height 17
click at [296, 194] on input "0.00" at bounding box center [255, 202] width 127 height 17
drag, startPoint x: 293, startPoint y: 188, endPoint x: 318, endPoint y: 168, distance: 32.2
click at [293, 194] on input "0.00" at bounding box center [255, 202] width 127 height 17
click at [247, 194] on input "0.00" at bounding box center [255, 202] width 127 height 17
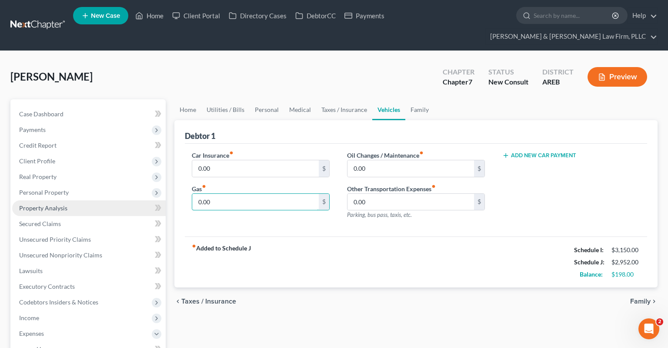
drag, startPoint x: 189, startPoint y: 192, endPoint x: 142, endPoint y: 191, distance: 47.0
click at [192, 194] on input "0.00" at bounding box center [255, 202] width 127 height 17
type input "130"
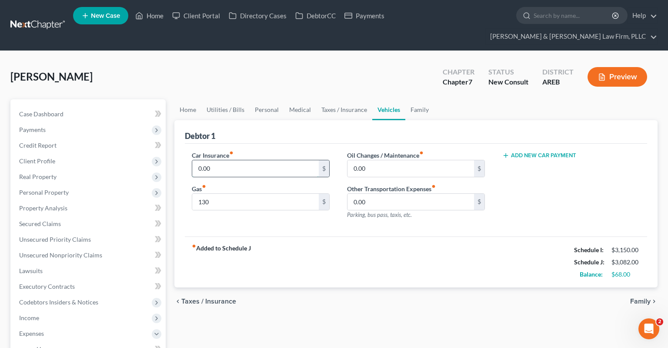
click at [266, 160] on input "0.00" at bounding box center [255, 168] width 127 height 17
click at [304, 160] on input "0.00" at bounding box center [255, 168] width 127 height 17
drag, startPoint x: 226, startPoint y: 149, endPoint x: 178, endPoint y: 150, distance: 47.9
click at [192, 160] on input "0.00" at bounding box center [255, 168] width 127 height 17
click at [403, 160] on input "0.00" at bounding box center [411, 168] width 127 height 17
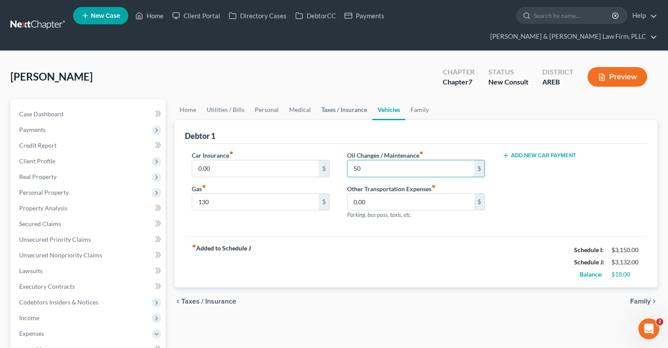
type input "50"
click at [344, 99] on link "Taxes / Insurance" at bounding box center [344, 109] width 56 height 21
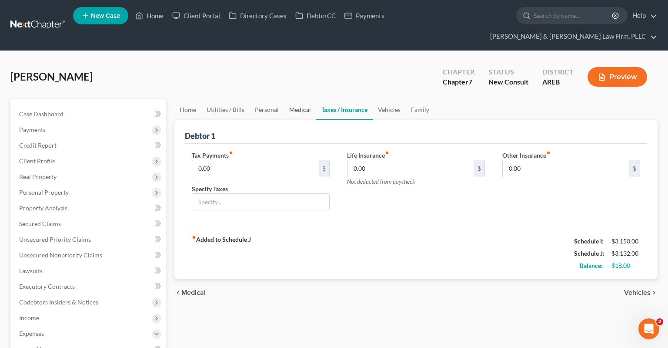
click at [294, 99] on link "Medical" at bounding box center [300, 109] width 32 height 21
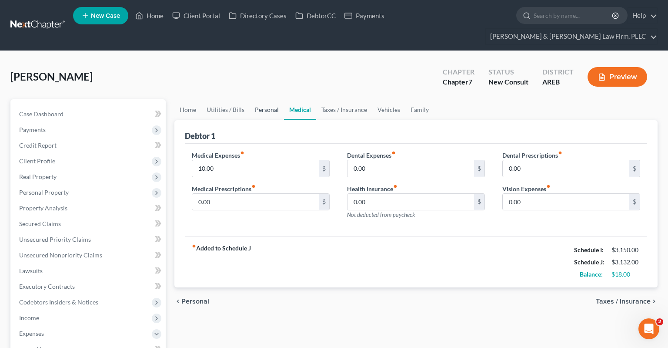
drag, startPoint x: 269, startPoint y: 92, endPoint x: 259, endPoint y: 91, distance: 10.0
click at [269, 99] on link "Personal" at bounding box center [267, 109] width 34 height 21
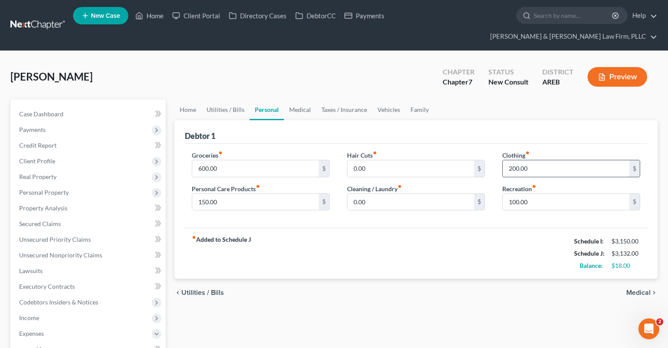
drag, startPoint x: 536, startPoint y: 147, endPoint x: 540, endPoint y: 149, distance: 4.7
click at [540, 160] on input "200.00" at bounding box center [566, 168] width 127 height 17
click at [535, 194] on input "100.00" at bounding box center [566, 202] width 127 height 17
type input "50"
click at [537, 160] on input "200.00" at bounding box center [566, 168] width 127 height 17
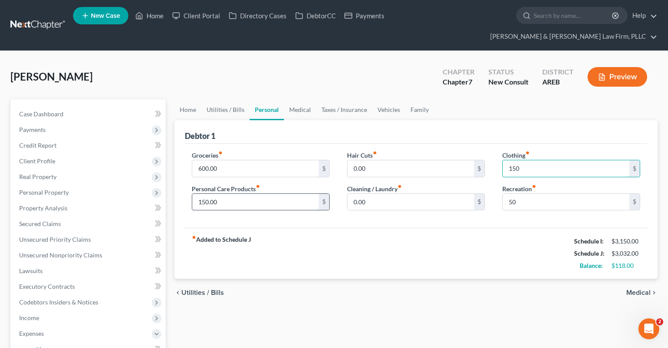
type input "150"
drag, startPoint x: 277, startPoint y: 185, endPoint x: 269, endPoint y: 191, distance: 10.2
click at [267, 194] on input "150.00" at bounding box center [255, 202] width 127 height 17
type input "100"
click at [194, 99] on link "Home" at bounding box center [188, 109] width 27 height 21
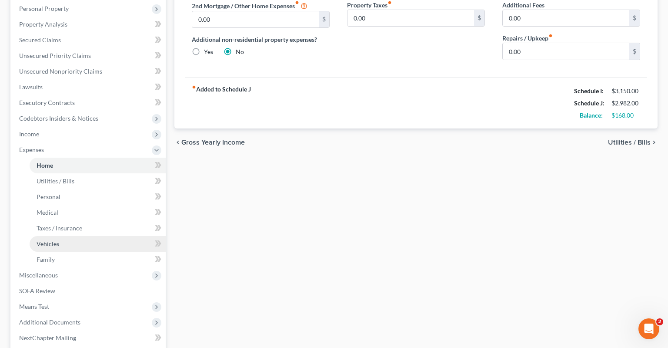
scroll to position [255, 0]
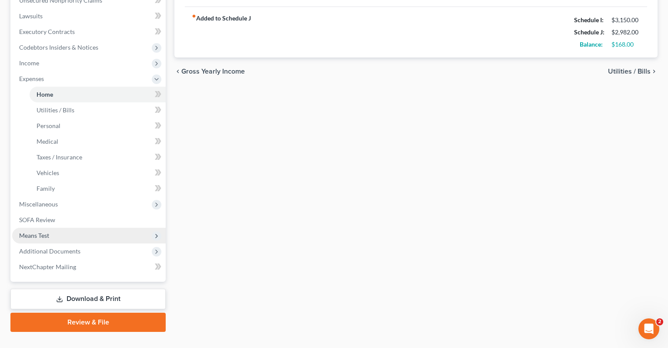
click at [111, 228] on span "Means Test" at bounding box center [89, 236] width 154 height 16
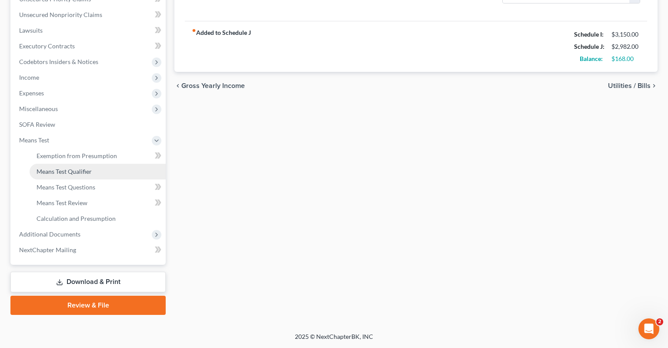
scroll to position [223, 0]
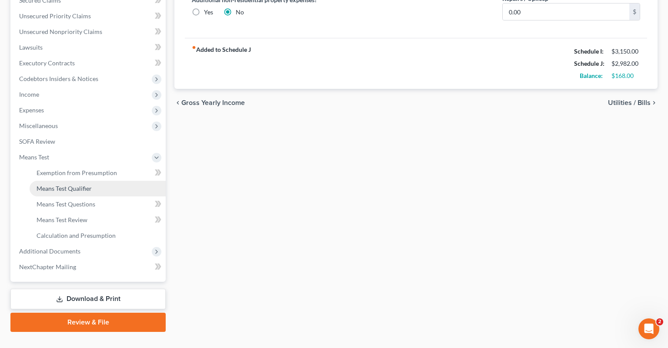
drag, startPoint x: 109, startPoint y: 171, endPoint x: 114, endPoint y: 170, distance: 5.0
click at [109, 181] on link "Means Test Qualifier" at bounding box center [98, 189] width 136 height 16
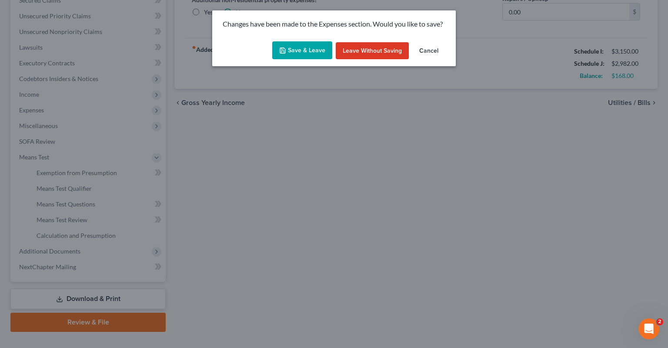
click at [297, 54] on button "Save & Leave" at bounding box center [302, 50] width 60 height 18
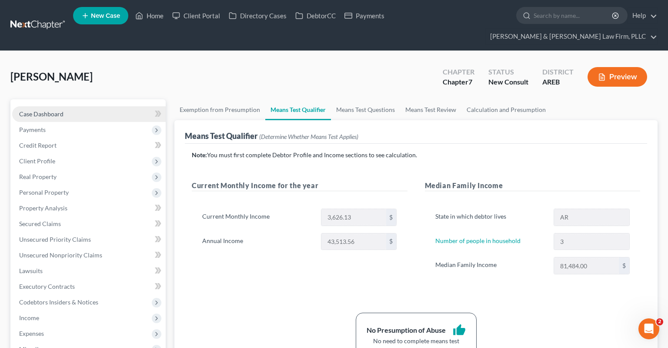
click at [91, 106] on link "Case Dashboard" at bounding box center [89, 114] width 154 height 16
select select "5"
select select "6"
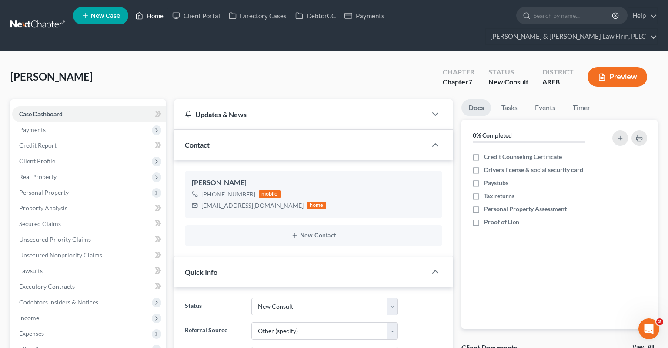
click at [161, 17] on link "Home" at bounding box center [149, 16] width 37 height 16
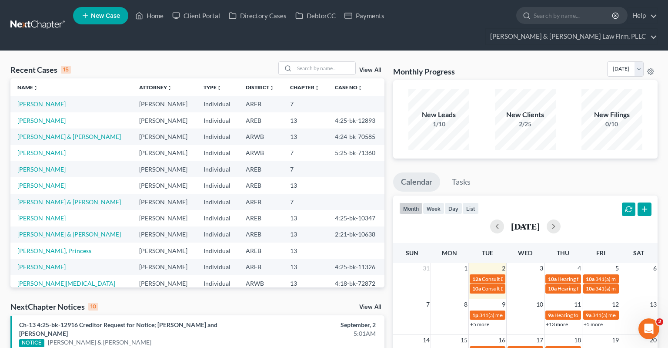
click at [52, 100] on link "[PERSON_NAME]" at bounding box center [41, 103] width 48 height 7
select select "6"
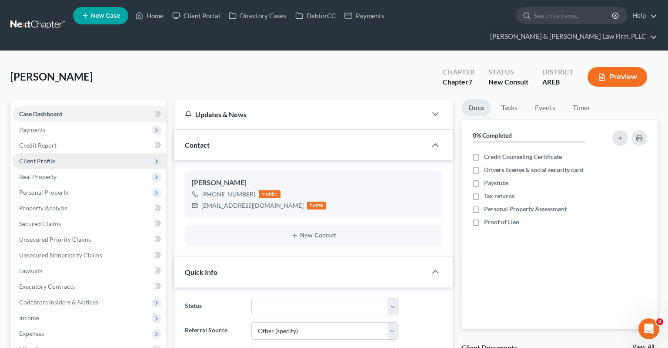
click at [88, 153] on span "Client Profile" at bounding box center [89, 161] width 154 height 16
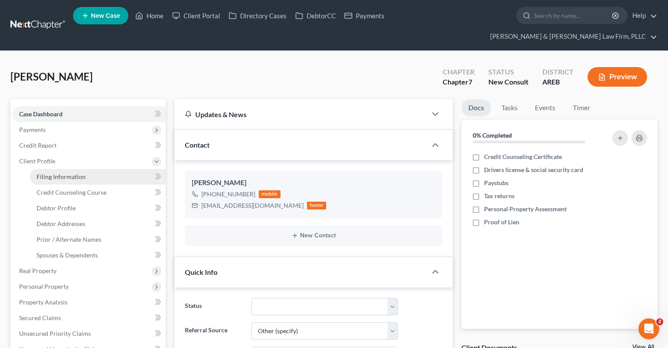
click at [124, 169] on link "Filing Information" at bounding box center [98, 177] width 136 height 16
select select "1"
select select "0"
select select "5"
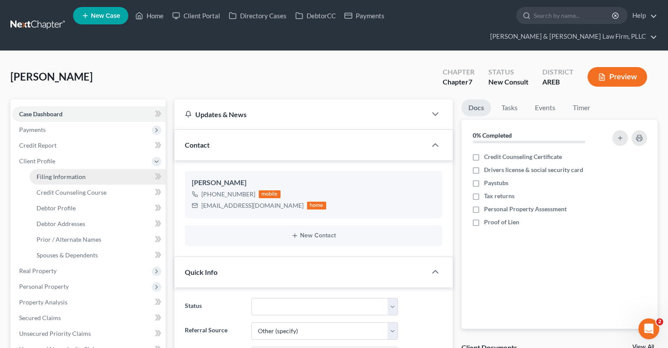
select select "2"
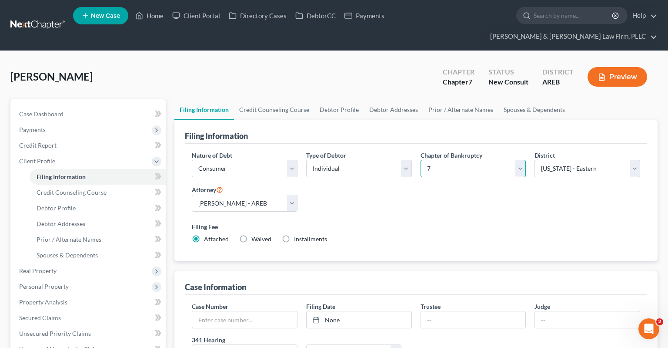
click at [421, 160] on select "Select 7 11 12 13" at bounding box center [474, 168] width 106 height 17
select select "3"
click option "13" at bounding box center [0, 0] width 0 height 0
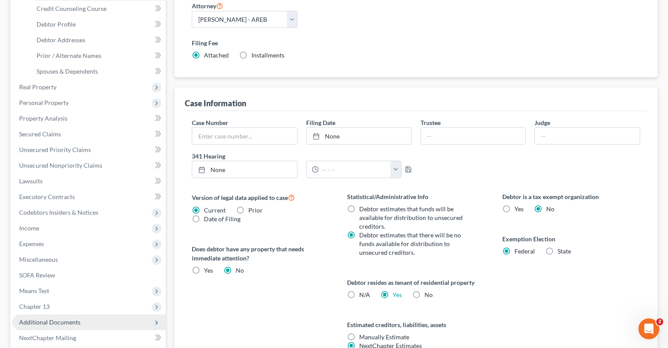
click at [71, 314] on span "Additional Documents" at bounding box center [89, 322] width 154 height 16
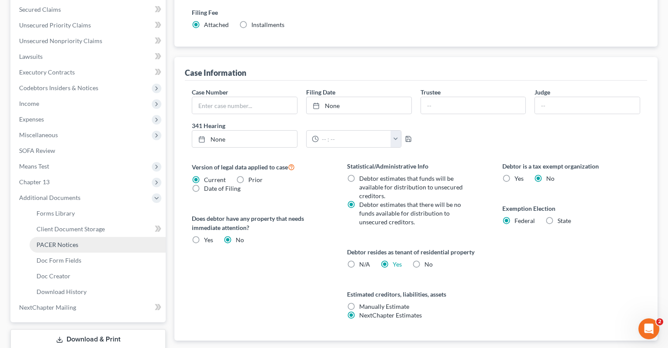
scroll to position [230, 0]
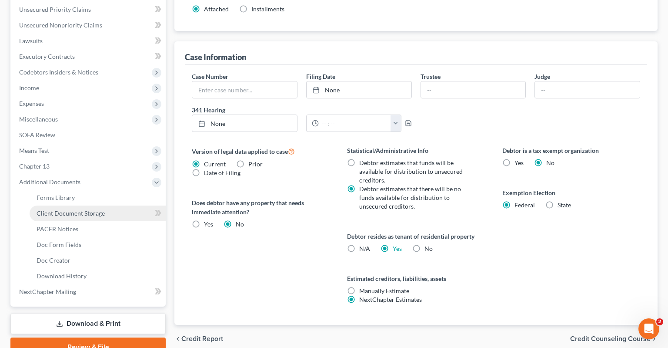
click at [119, 205] on link "Client Document Storage" at bounding box center [98, 213] width 136 height 16
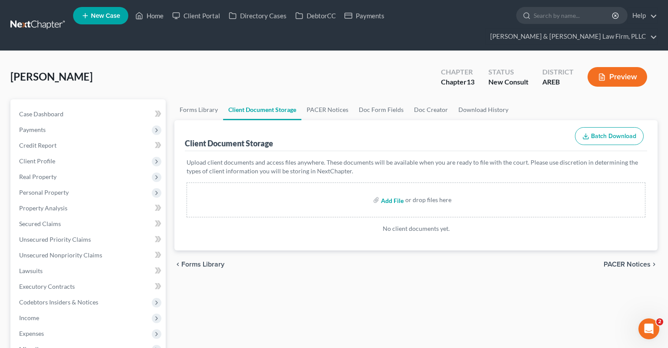
click at [392, 192] on input "file" at bounding box center [391, 200] width 21 height 16
type input "C:\fakepath\Consult sheet.docx"
